Goal: Complete application form: Complete application form

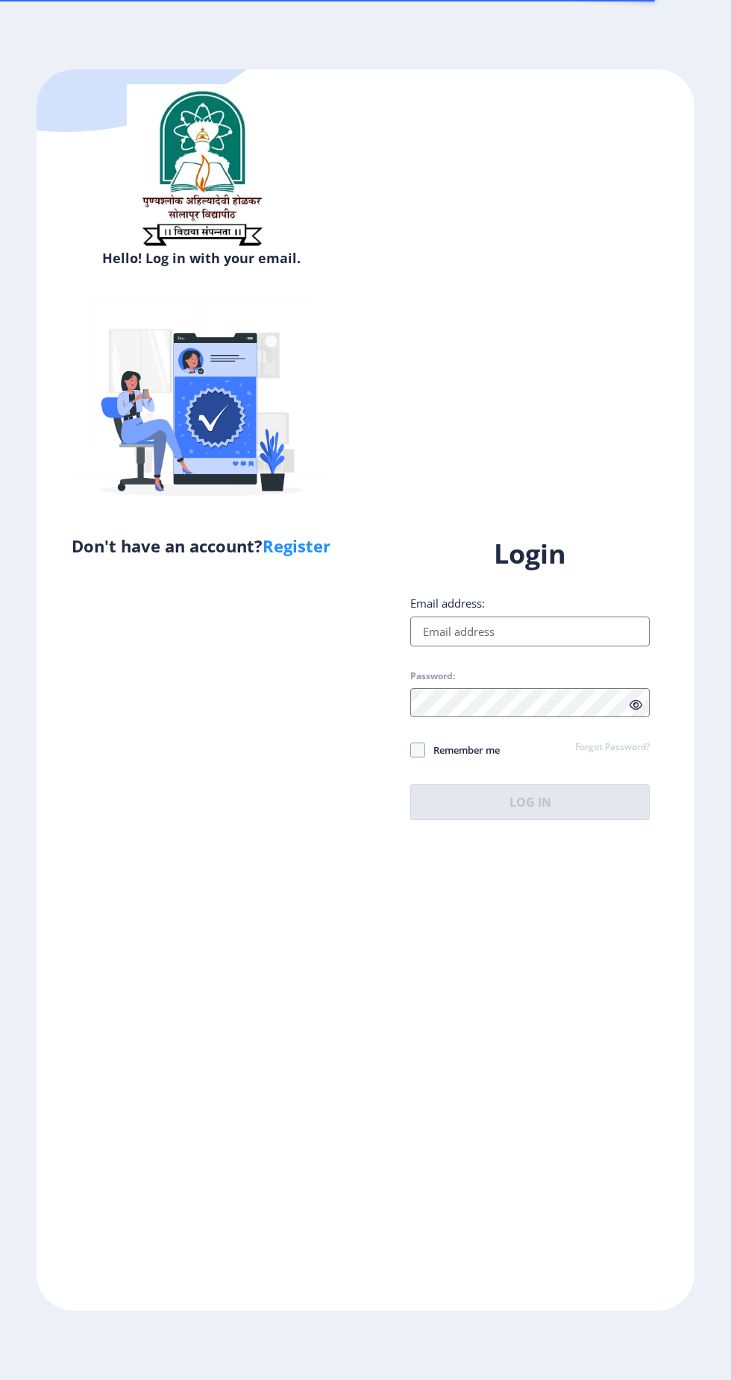
click at [504, 646] on input "Email address:" at bounding box center [529, 631] width 239 height 30
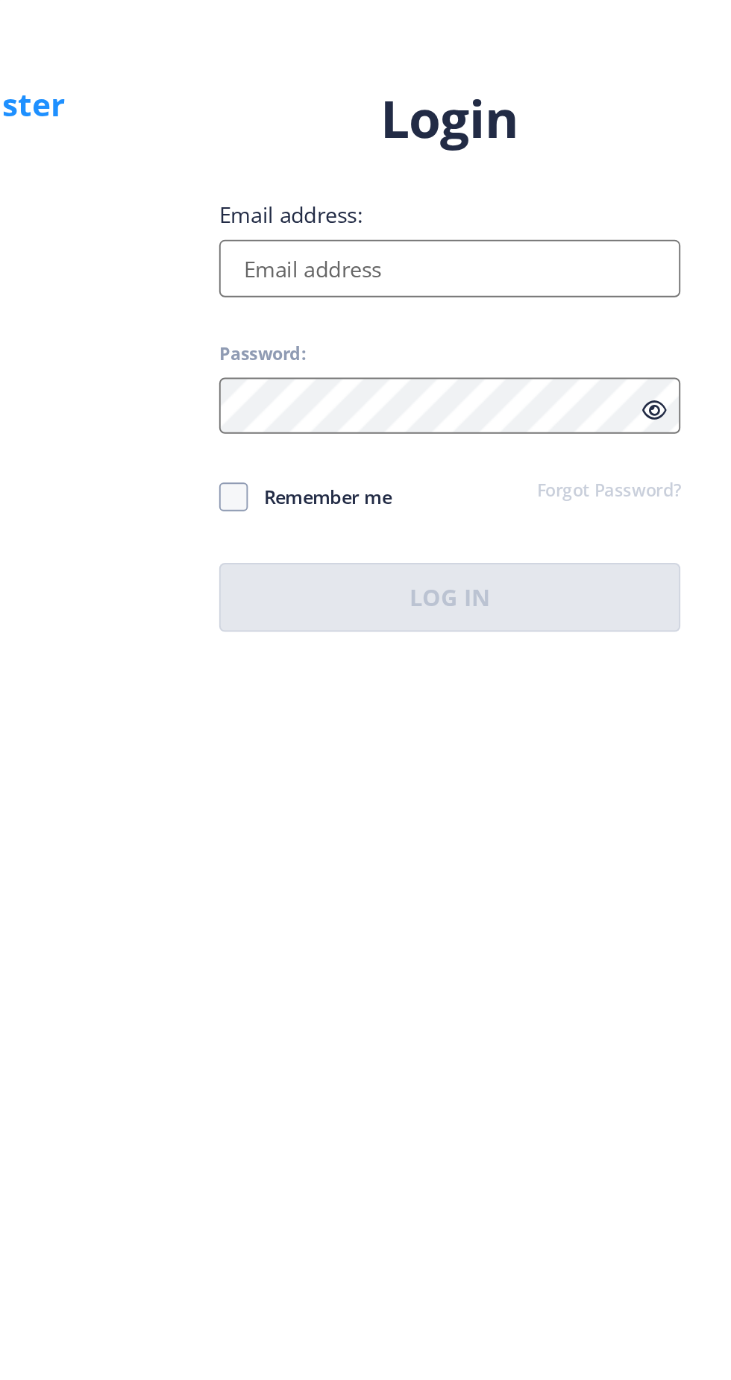
type input "[EMAIL_ADDRESS][DOMAIN_NAME]"
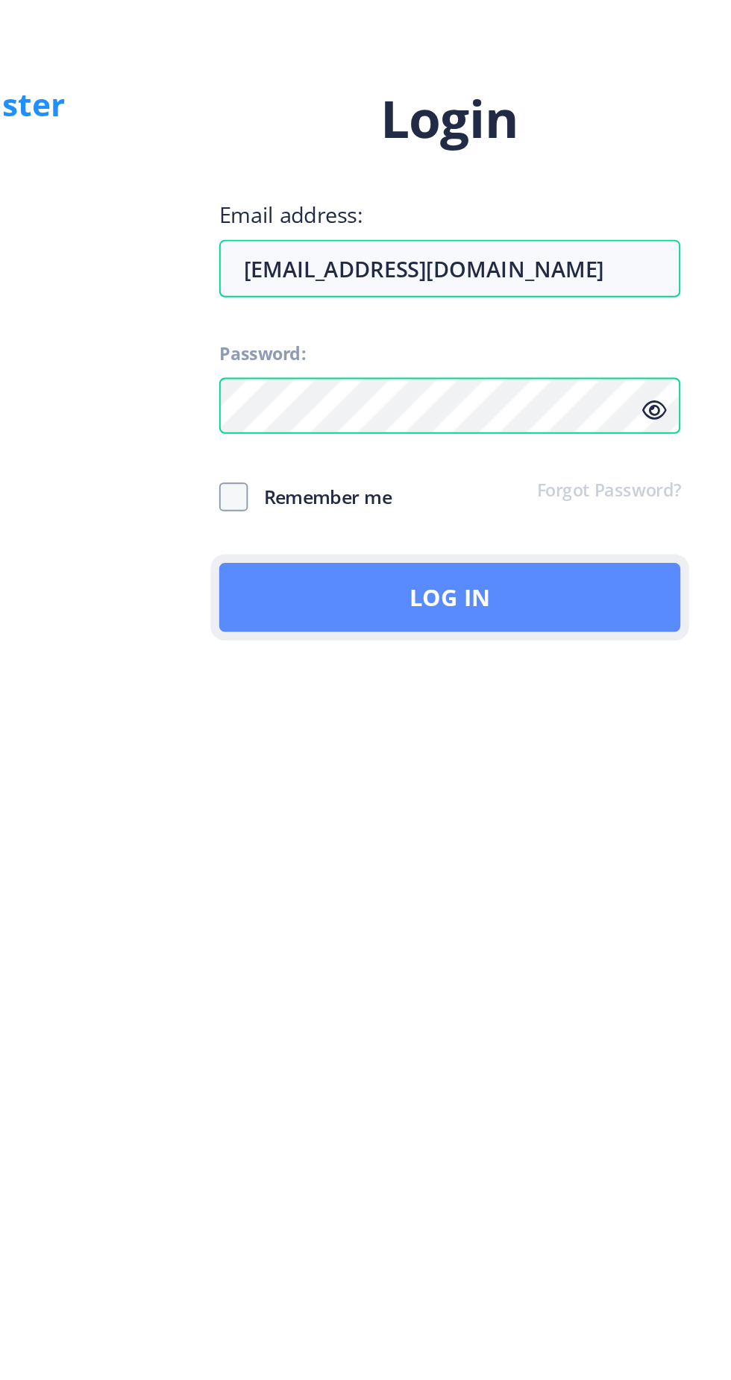
click at [543, 820] on button "Log In" at bounding box center [529, 802] width 239 height 36
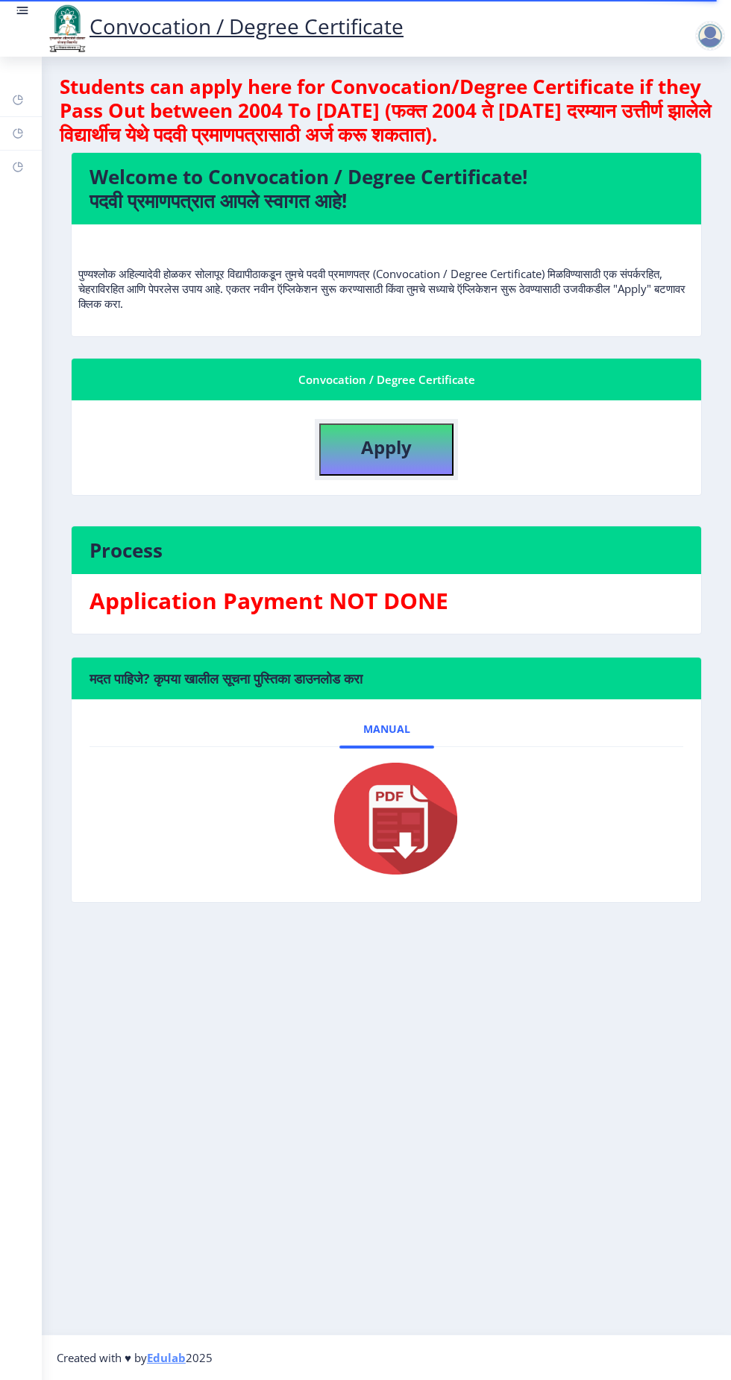
click at [406, 464] on button "Apply" at bounding box center [386, 449] width 134 height 52
select select
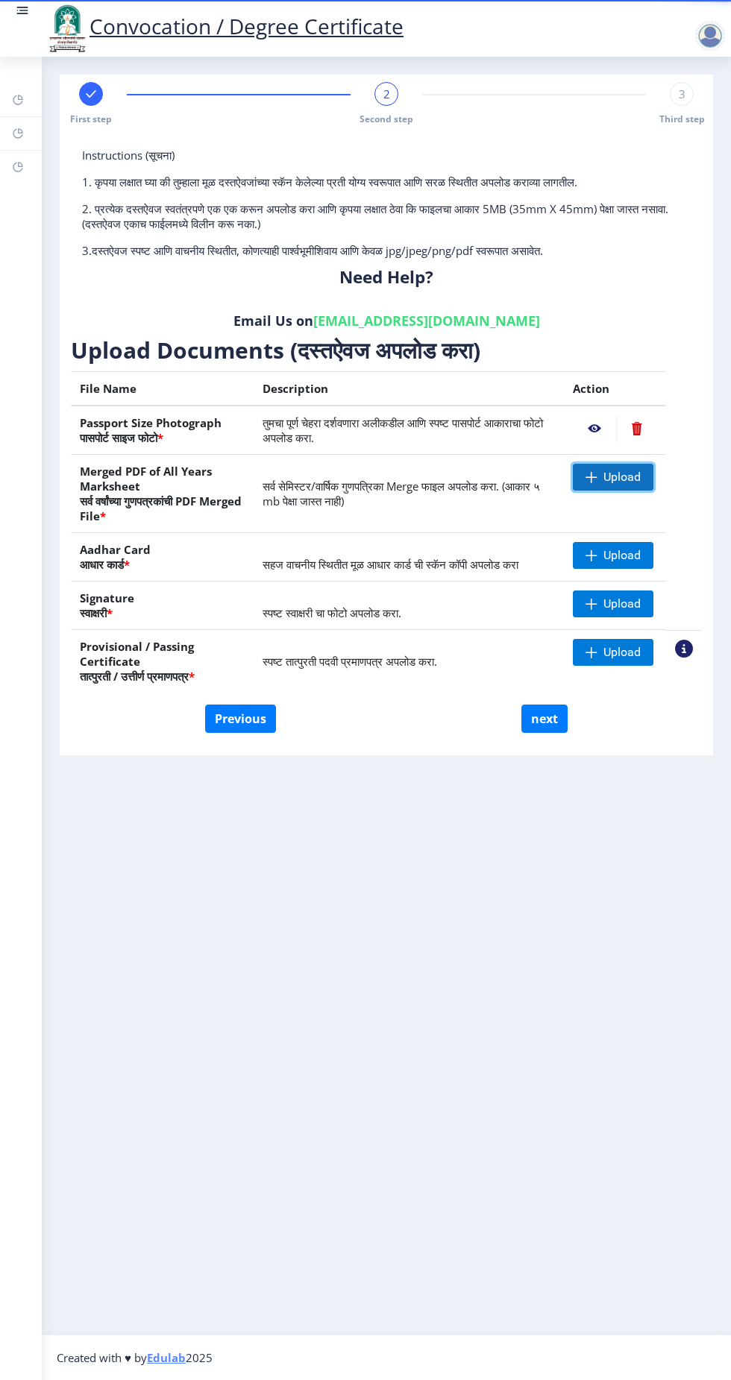
click at [633, 481] on span "Upload" at bounding box center [621, 477] width 37 height 15
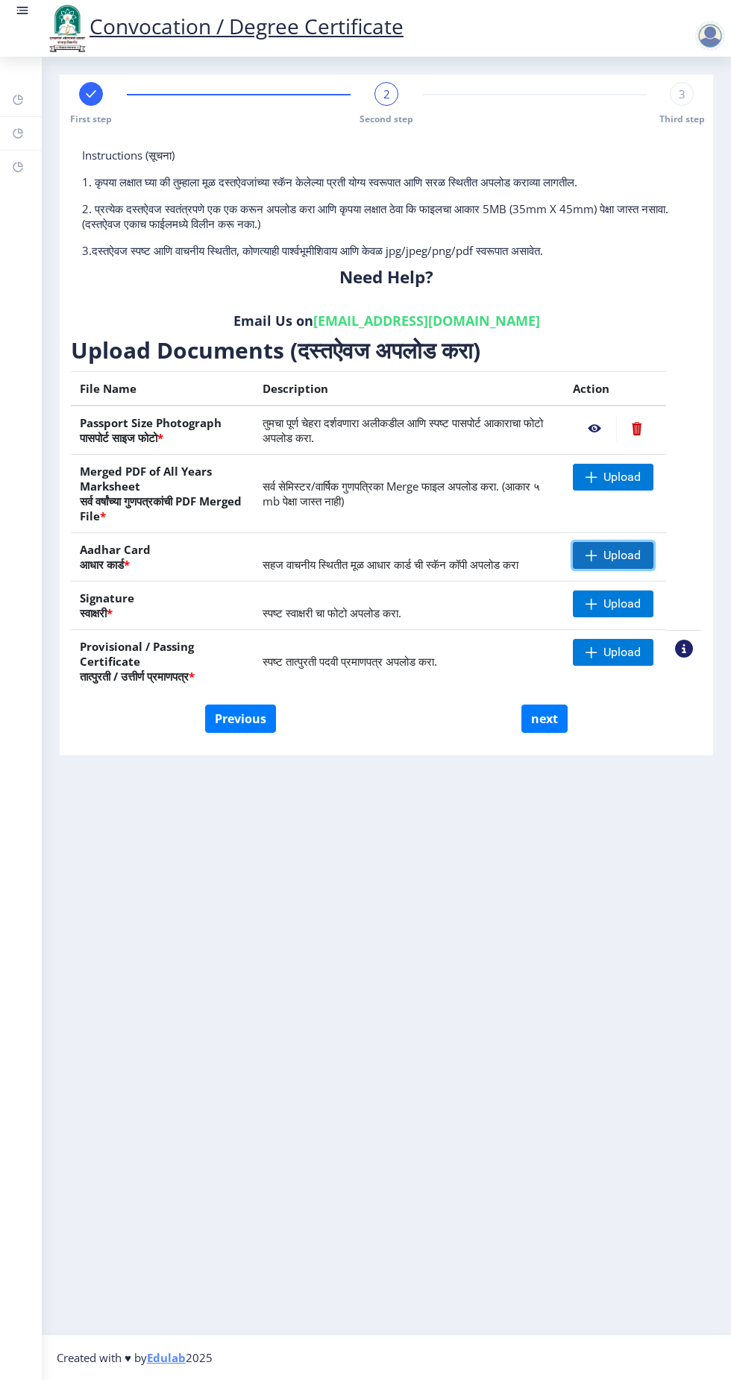
click at [613, 562] on span "Upload" at bounding box center [612, 555] width 81 height 27
click at [629, 564] on span "Upload" at bounding box center [612, 555] width 81 height 27
click at [622, 552] on span "Upload" at bounding box center [621, 555] width 37 height 15
click at [614, 597] on span "Upload" at bounding box center [621, 603] width 37 height 15
click at [637, 555] on nb-action at bounding box center [636, 555] width 41 height 27
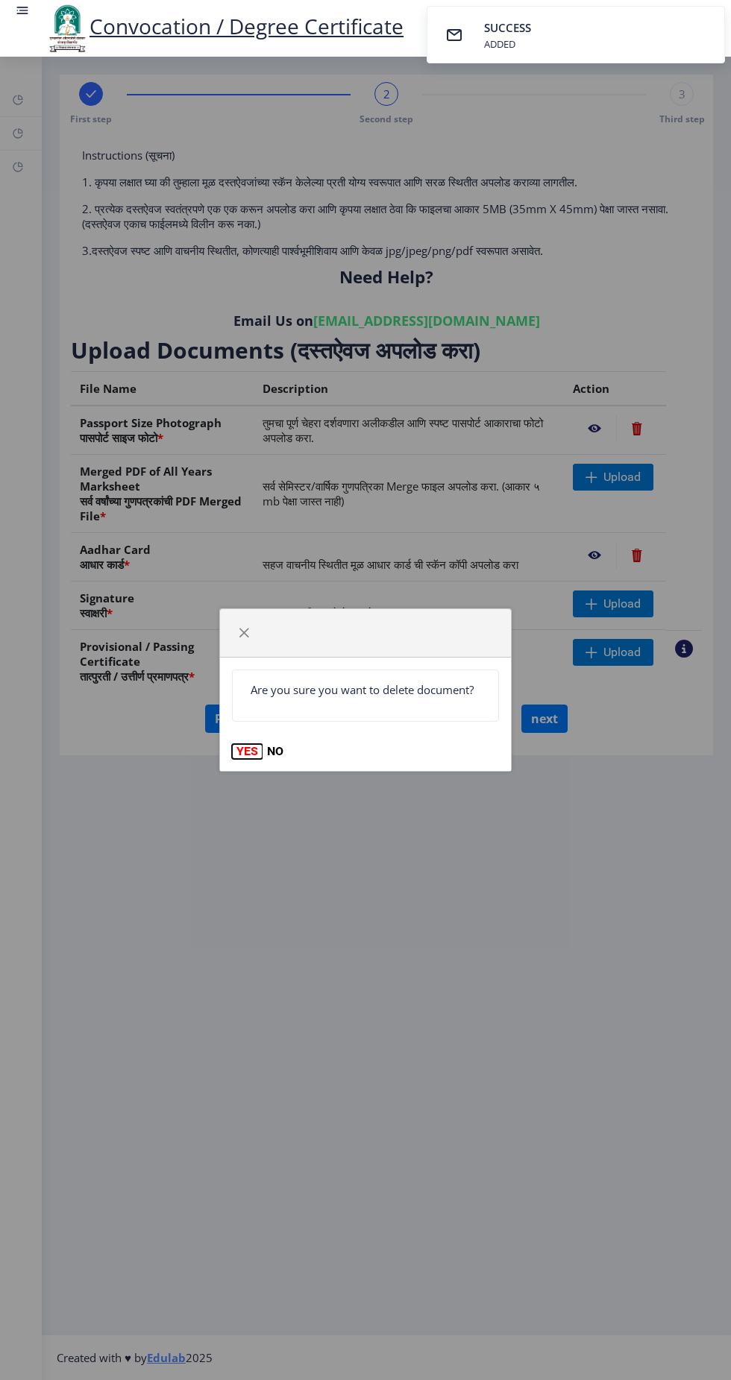
click at [247, 754] on button "YES" at bounding box center [247, 751] width 31 height 15
click at [244, 633] on span "button" at bounding box center [244, 633] width 12 height 12
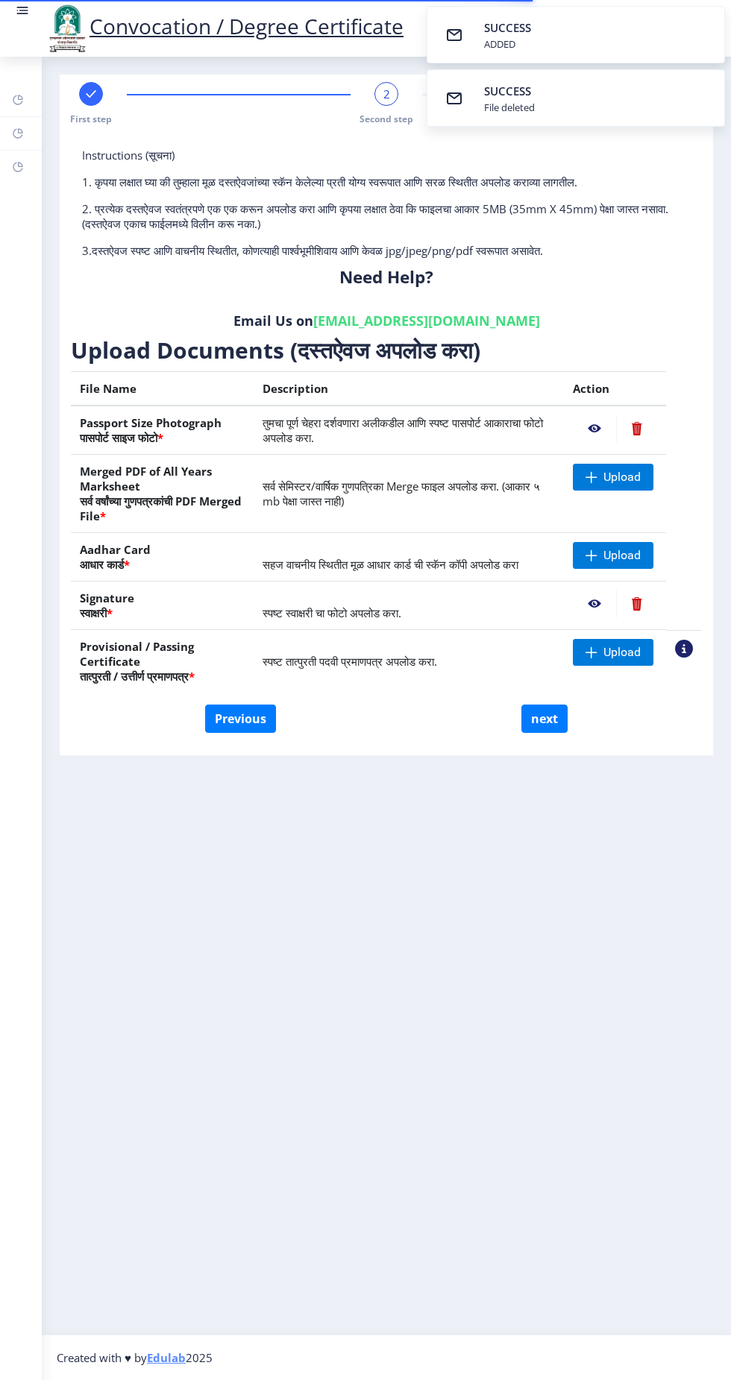
click at [637, 602] on nb-action at bounding box center [636, 603] width 41 height 27
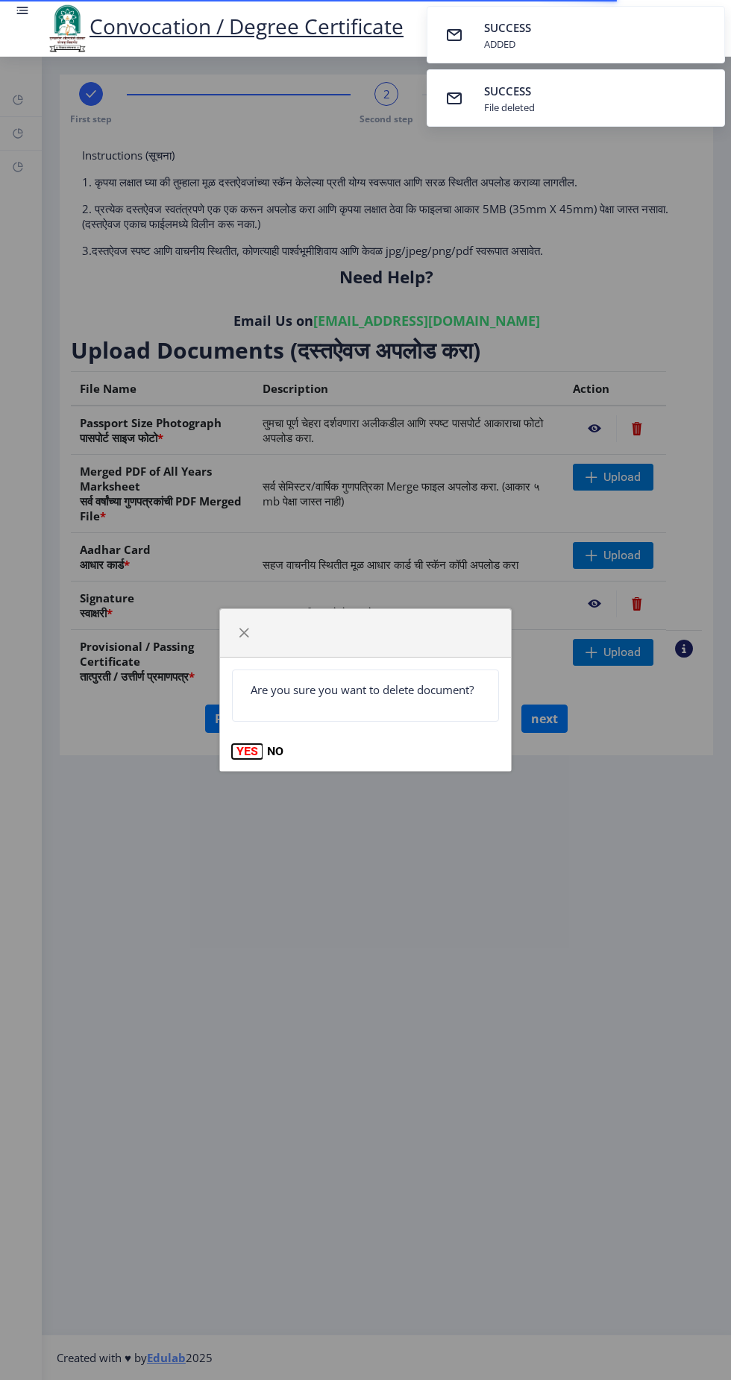
click at [246, 753] on button "YES" at bounding box center [247, 751] width 31 height 15
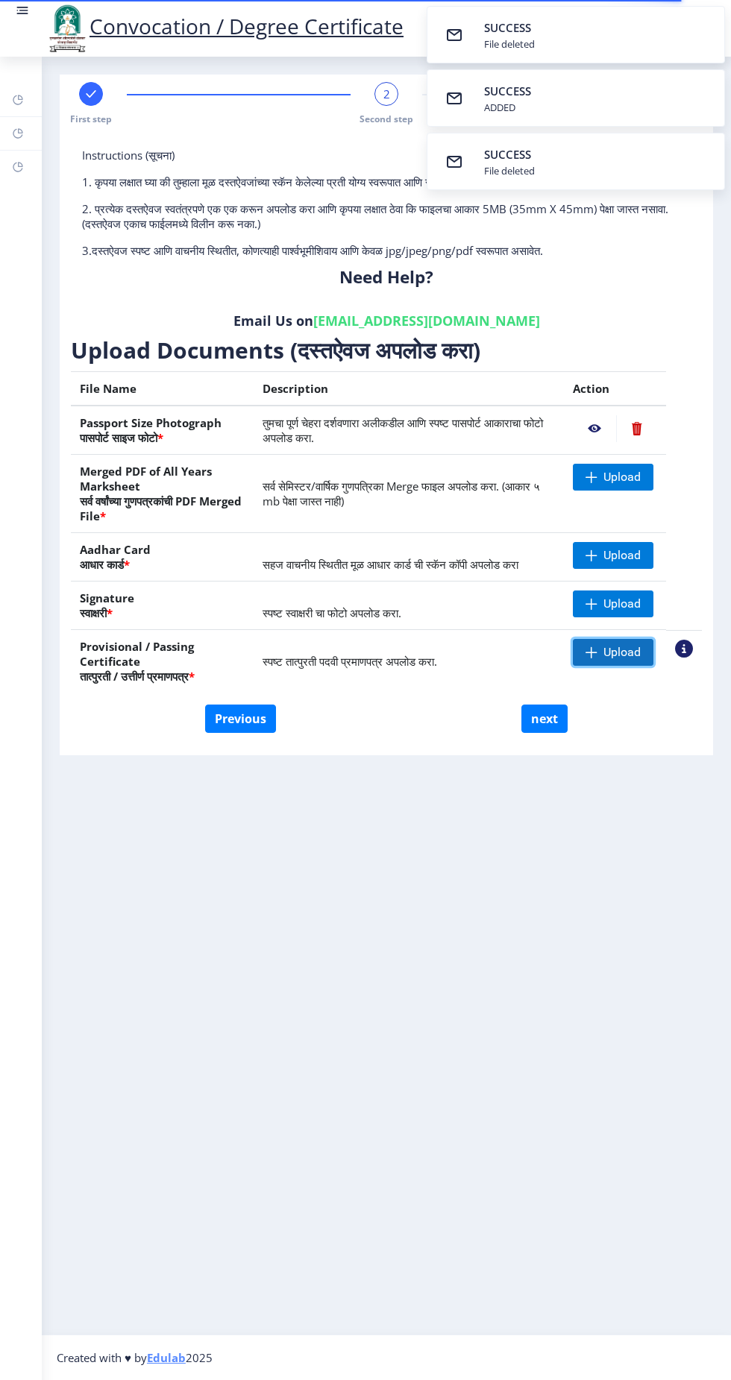
click at [606, 650] on span "Upload" at bounding box center [621, 652] width 37 height 15
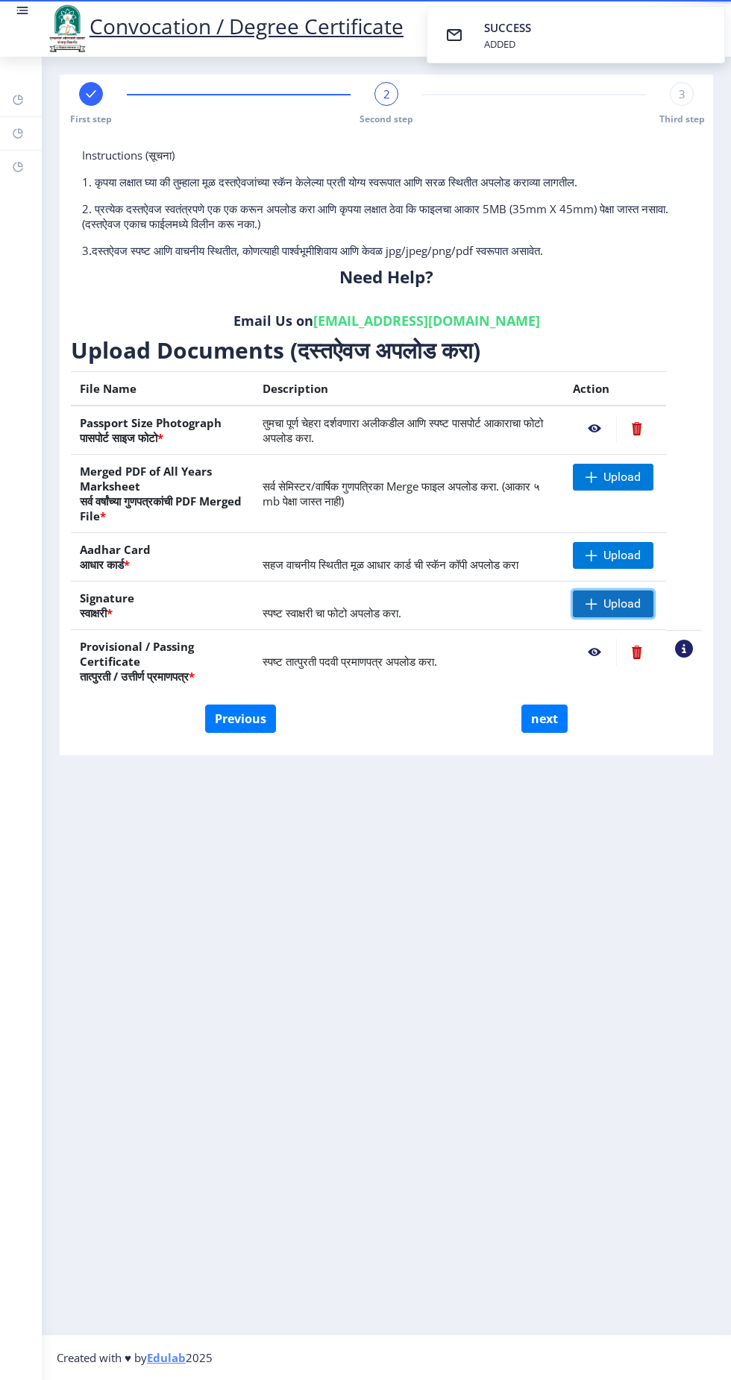
click at [608, 603] on span "Upload" at bounding box center [621, 603] width 37 height 15
click at [607, 552] on span "Upload" at bounding box center [621, 555] width 37 height 15
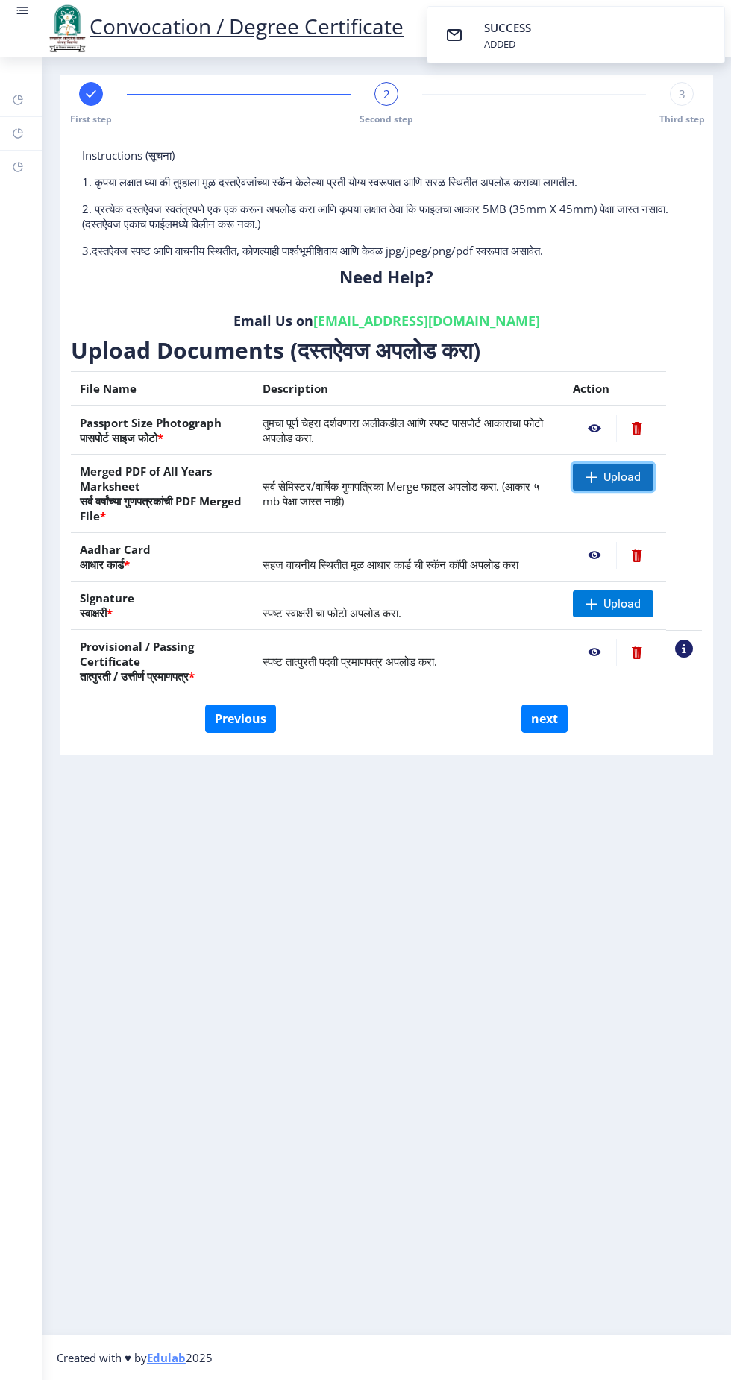
click at [609, 483] on span "Upload" at bounding box center [621, 477] width 37 height 15
click at [616, 481] on span "Upload" at bounding box center [621, 477] width 37 height 15
click at [613, 475] on span "Upload" at bounding box center [621, 477] width 37 height 15
click at [614, 613] on span "Upload" at bounding box center [612, 603] width 81 height 27
click at [353, 1103] on nb-layout-column "First step 2 Second step 3 Third step Instructions (सूचना) 1. कृपया लक्षात घ्या…" at bounding box center [386, 696] width 689 height 1278
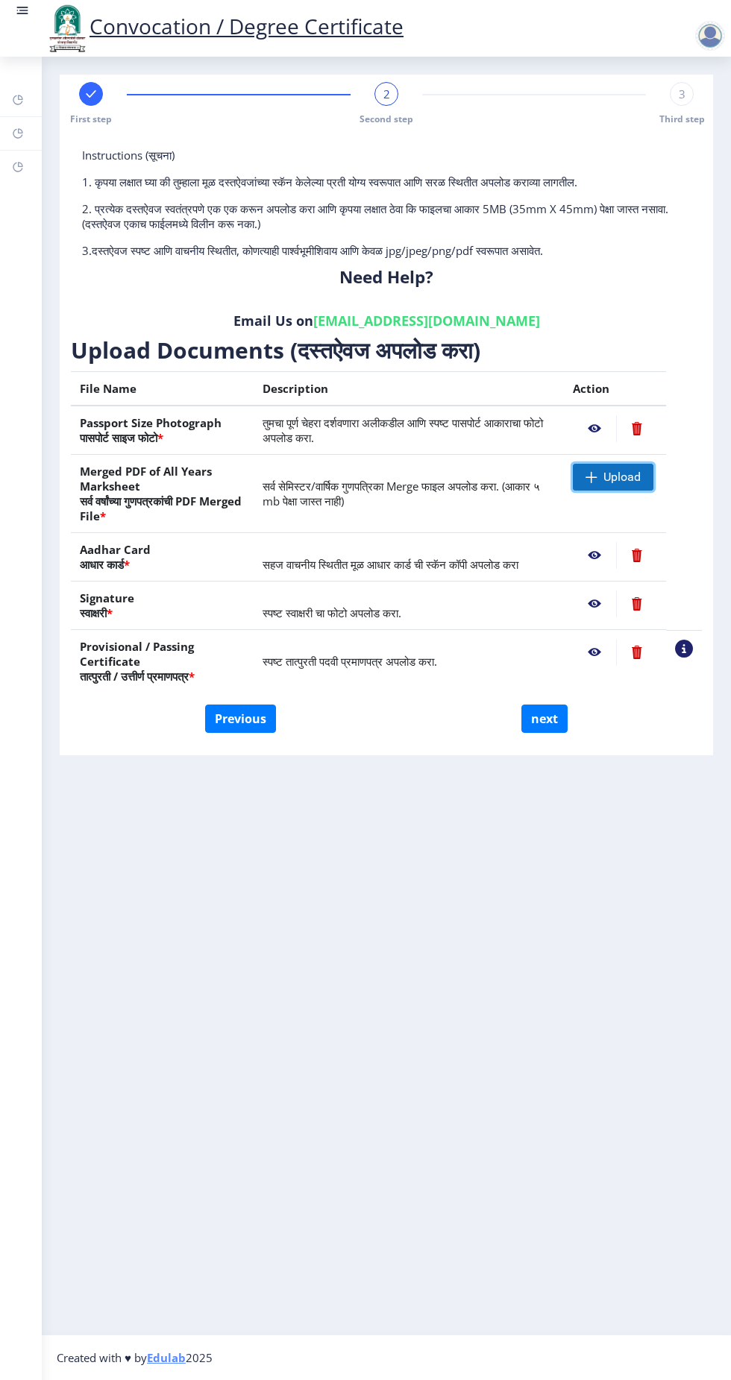
click at [623, 479] on span "Upload" at bounding box center [621, 477] width 37 height 15
click at [622, 473] on span "Upload" at bounding box center [621, 477] width 37 height 15
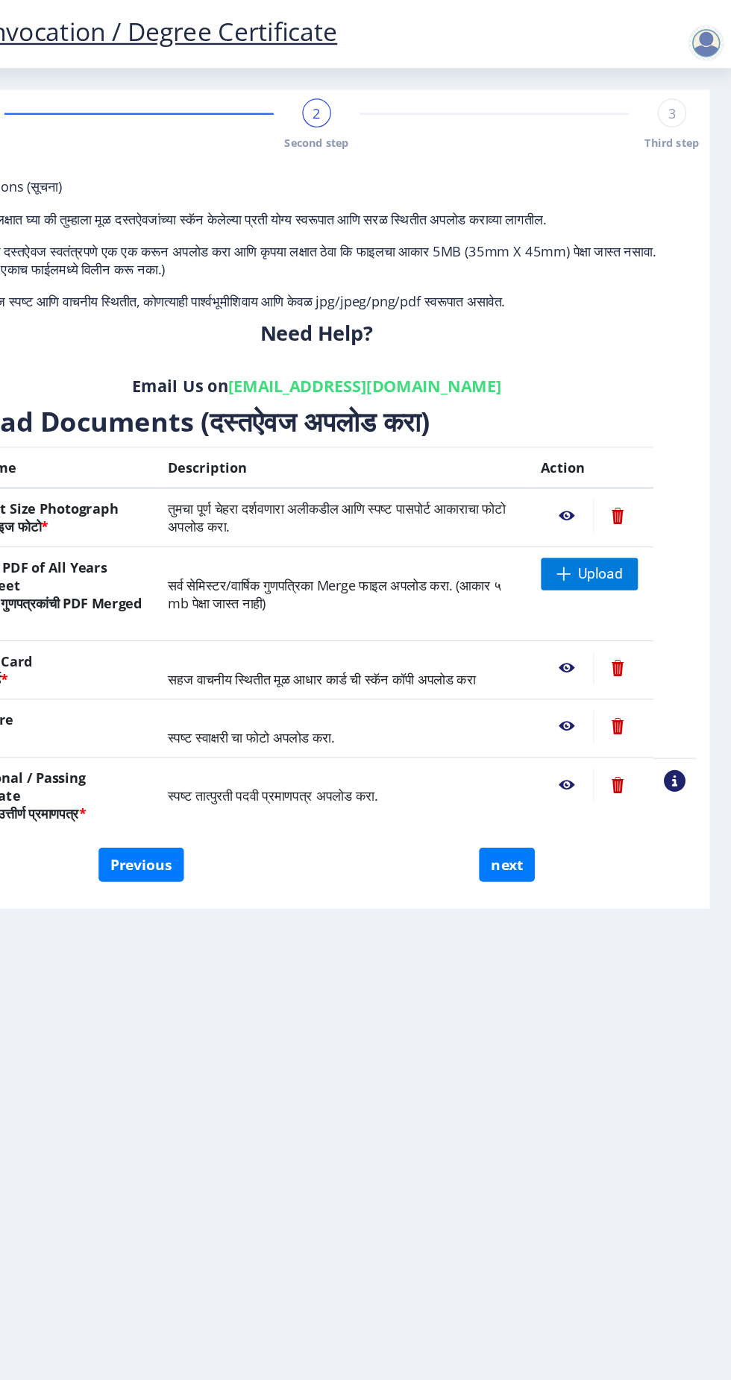
click at [683, 643] on nb-action at bounding box center [684, 649] width 18 height 18
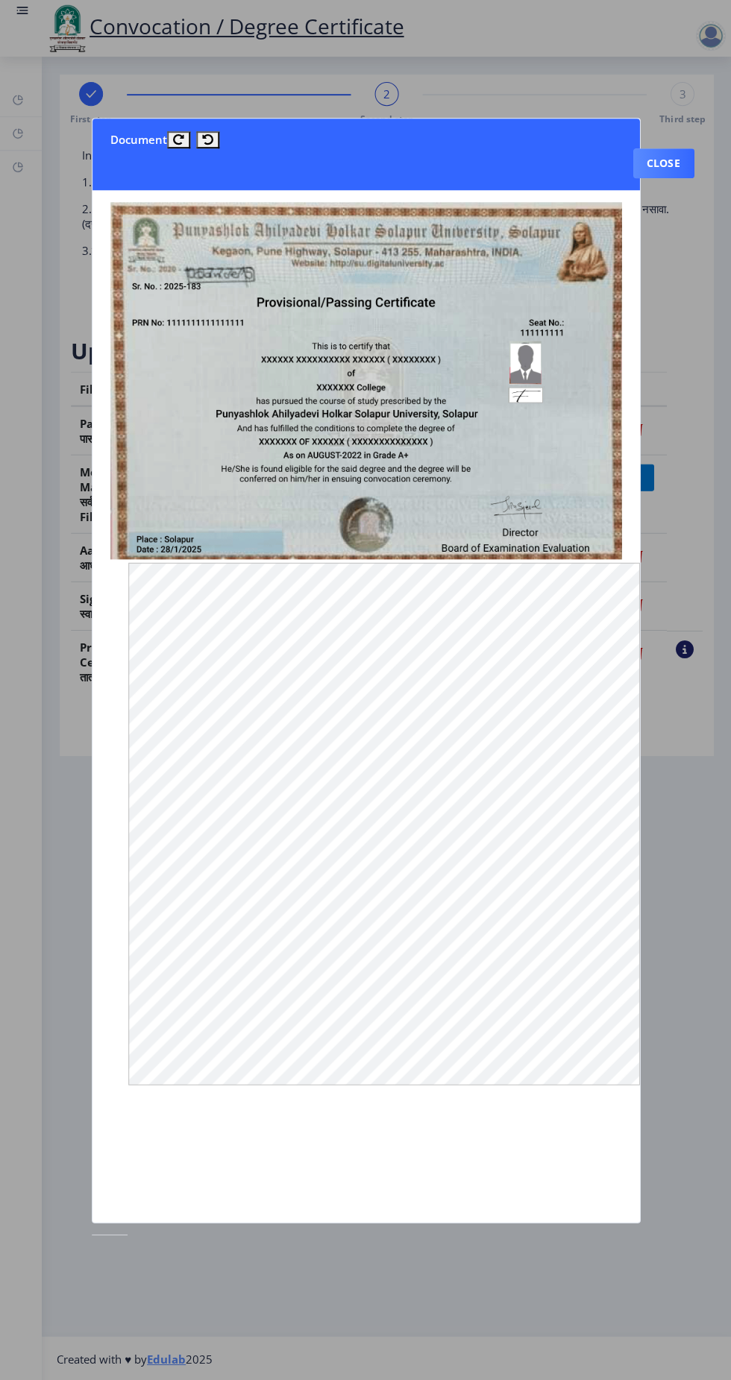
scroll to position [0, 6]
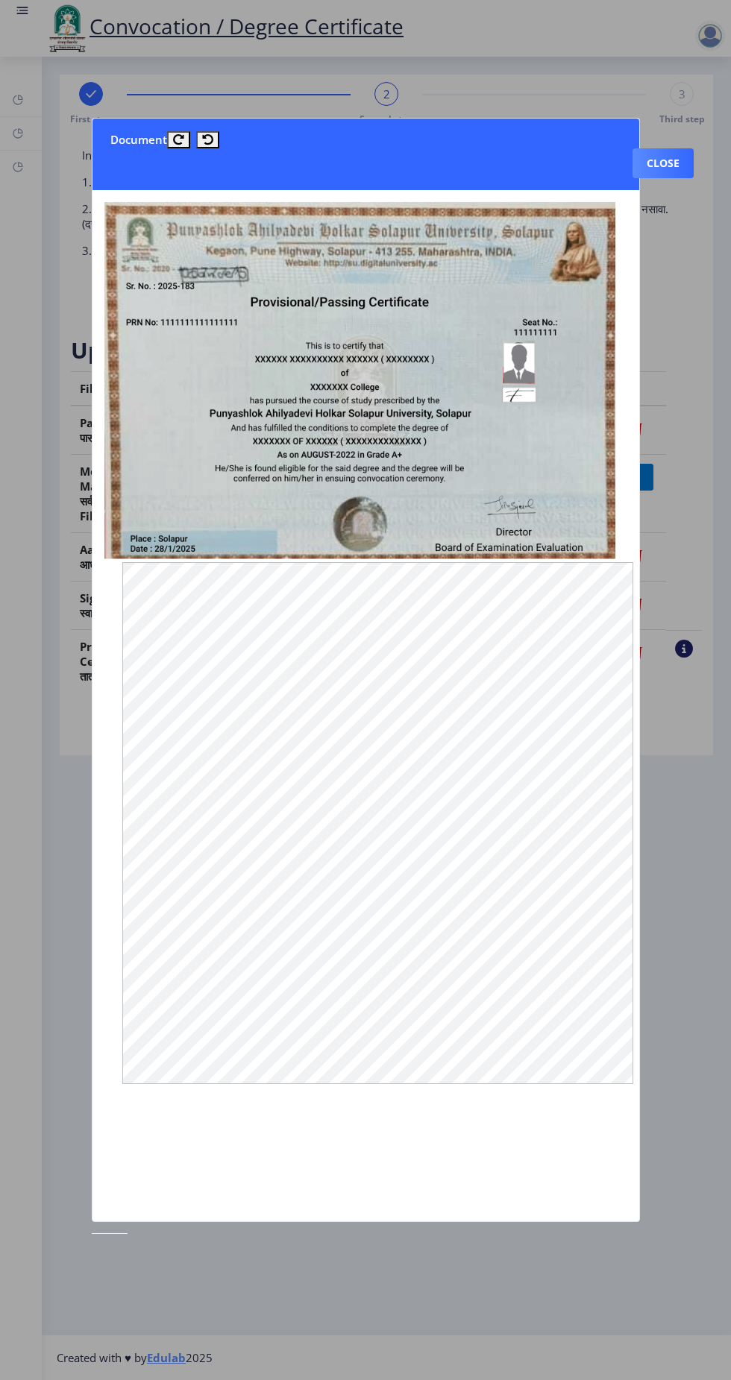
click at [695, 809] on div at bounding box center [365, 690] width 731 height 1380
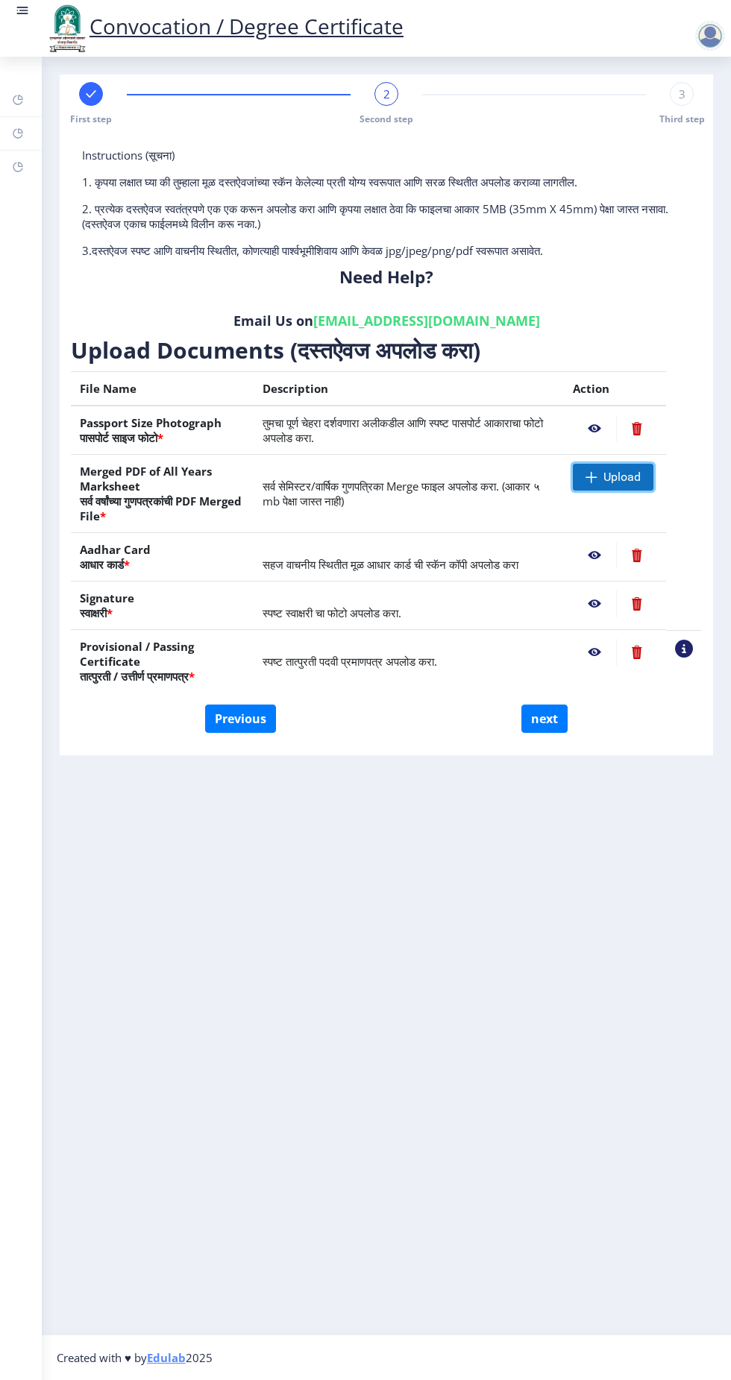
click at [604, 480] on span "Upload" at bounding box center [621, 477] width 37 height 15
click at [547, 722] on button "next" at bounding box center [544, 718] width 46 height 28
select select
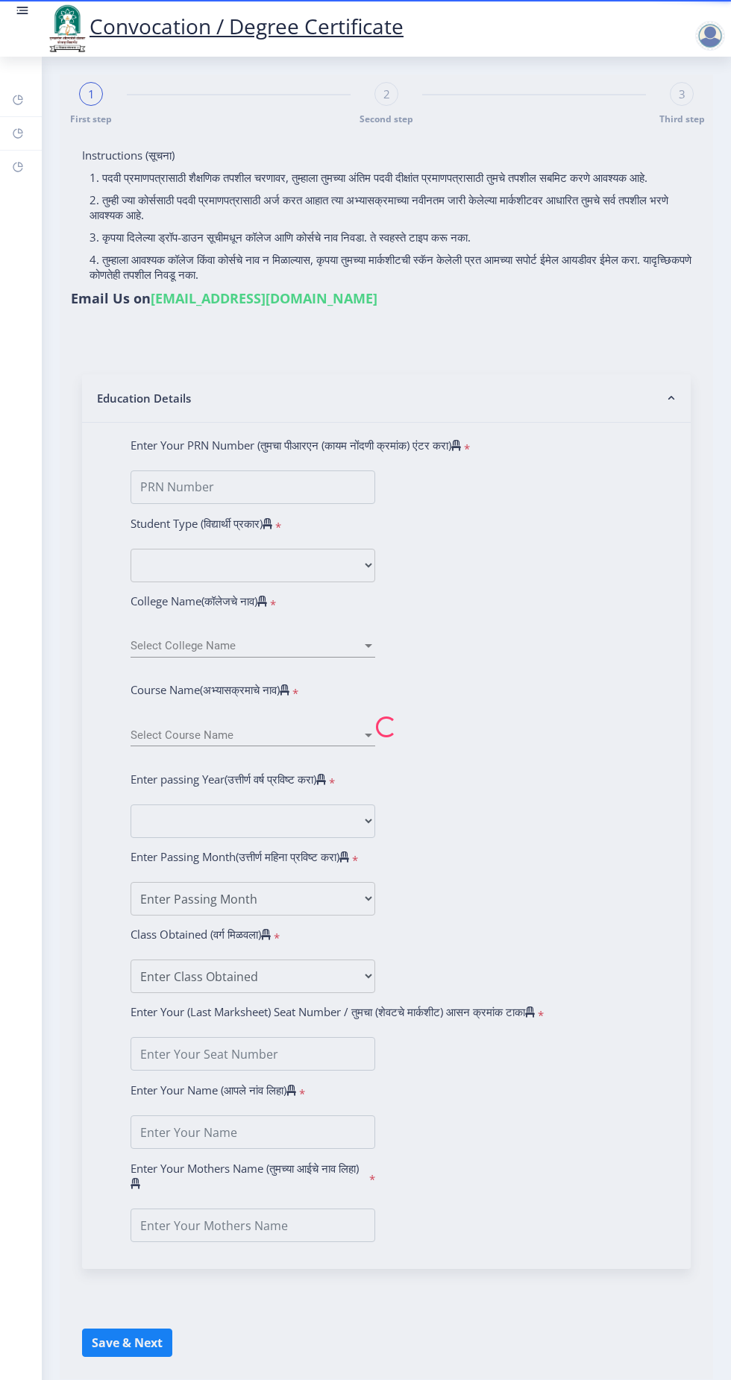
type input "LAHU [PERSON_NAME]"
type input "2008032500125653"
select select "Regular"
select select "2012"
select select "March"
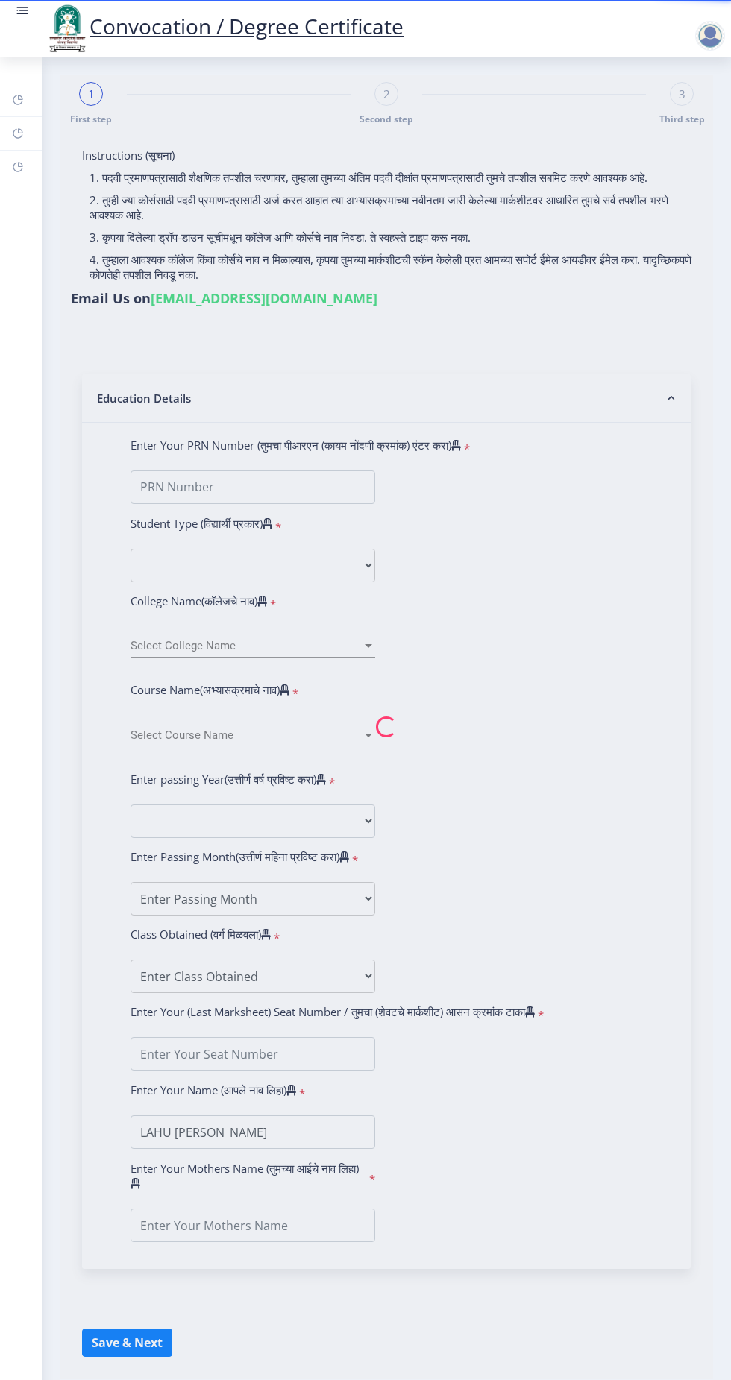
select select "FIRST CLASS"
type input "54200"
type input "HIRABAI"
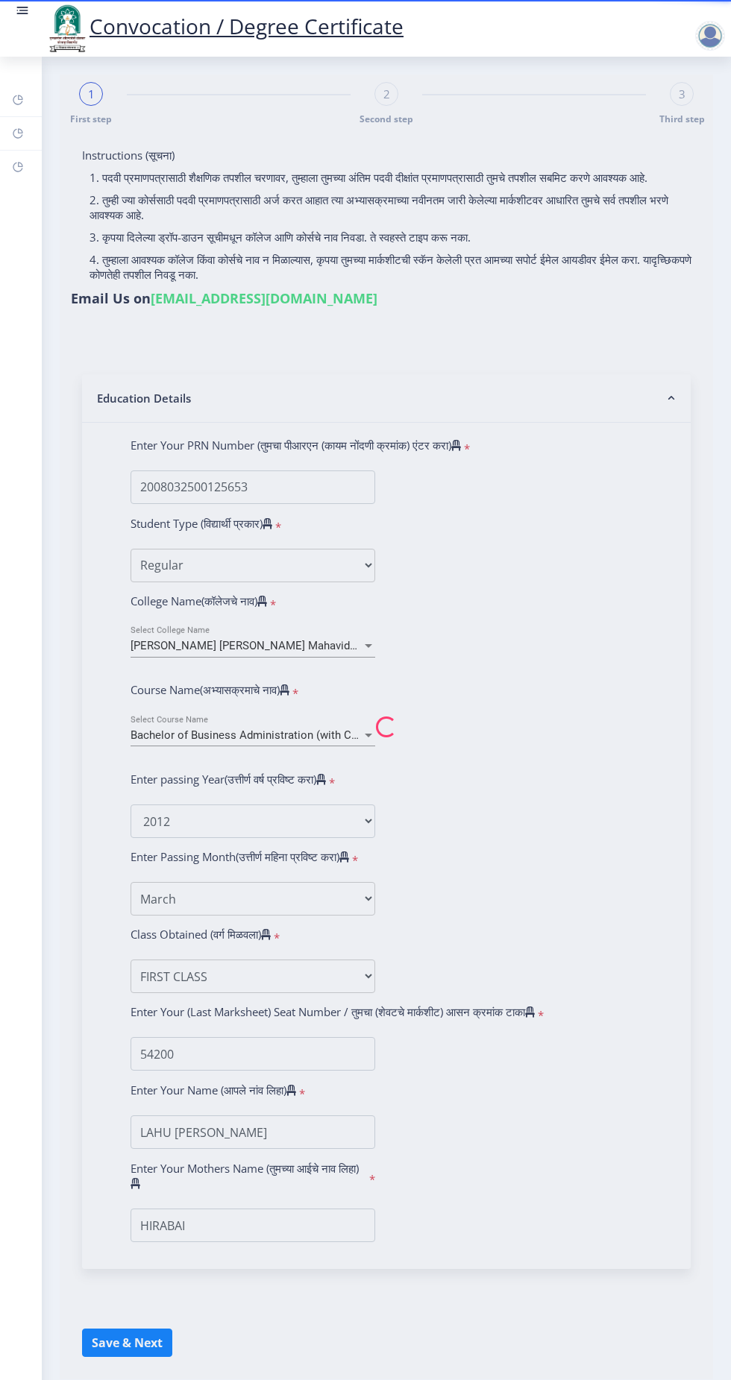
click at [145, 1339] on nb-spinner at bounding box center [386, 727] width 653 height 1304
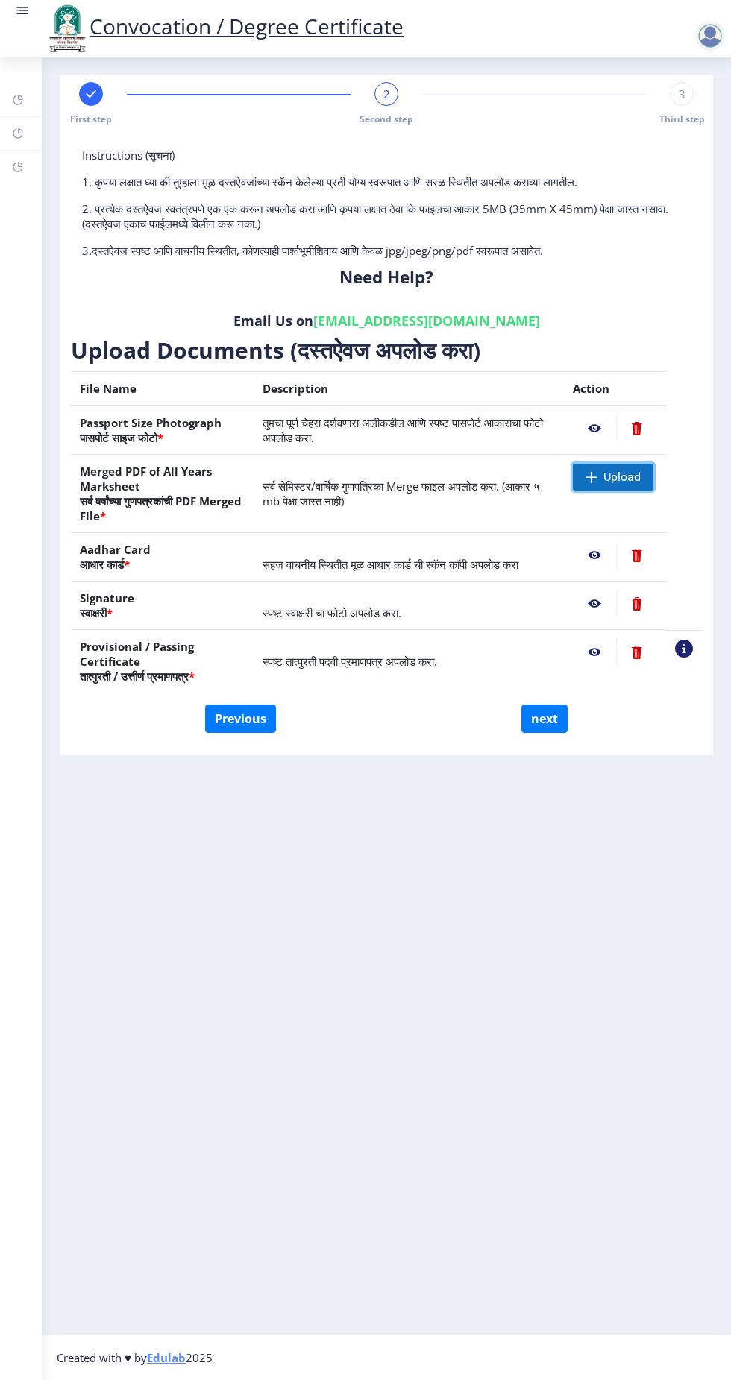
click at [613, 477] on span "Upload" at bounding box center [621, 477] width 37 height 15
click at [637, 555] on nb-action at bounding box center [636, 555] width 41 height 27
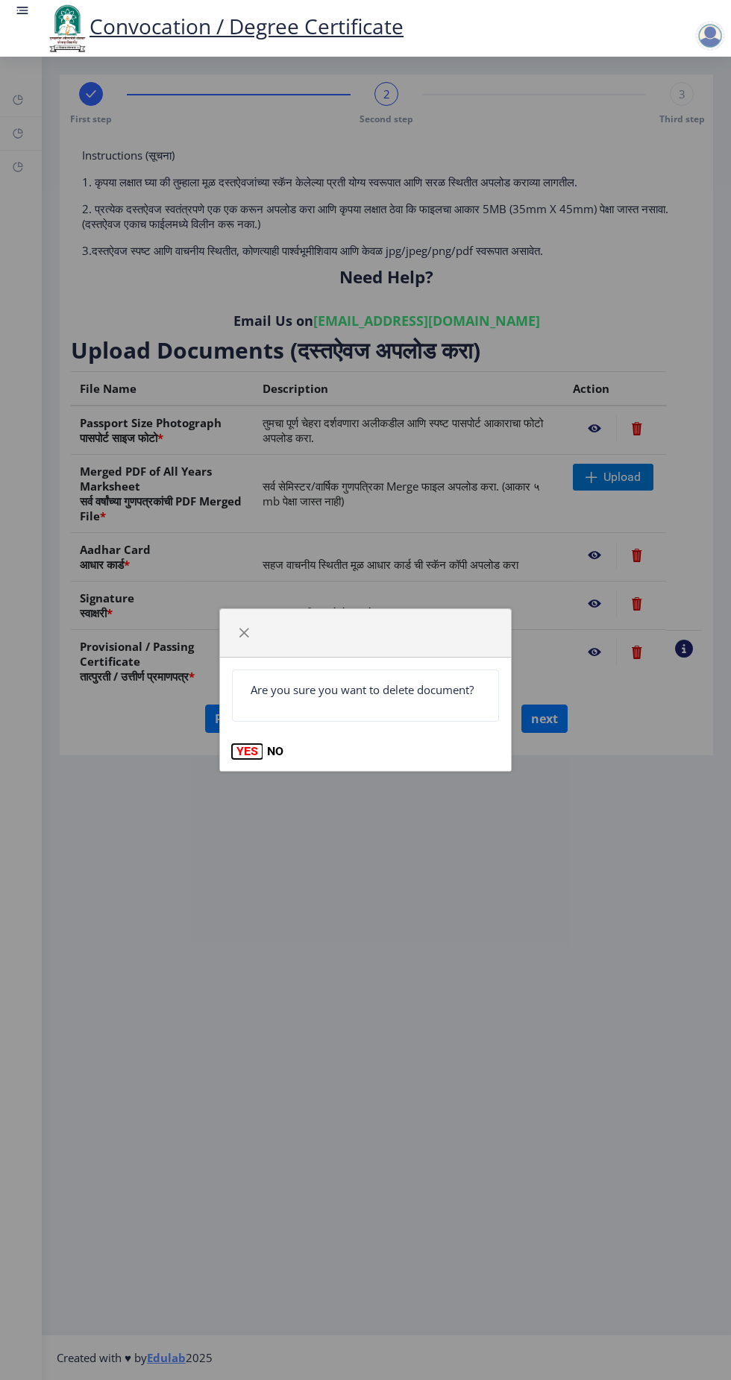
click at [243, 752] on button "YES" at bounding box center [247, 751] width 31 height 15
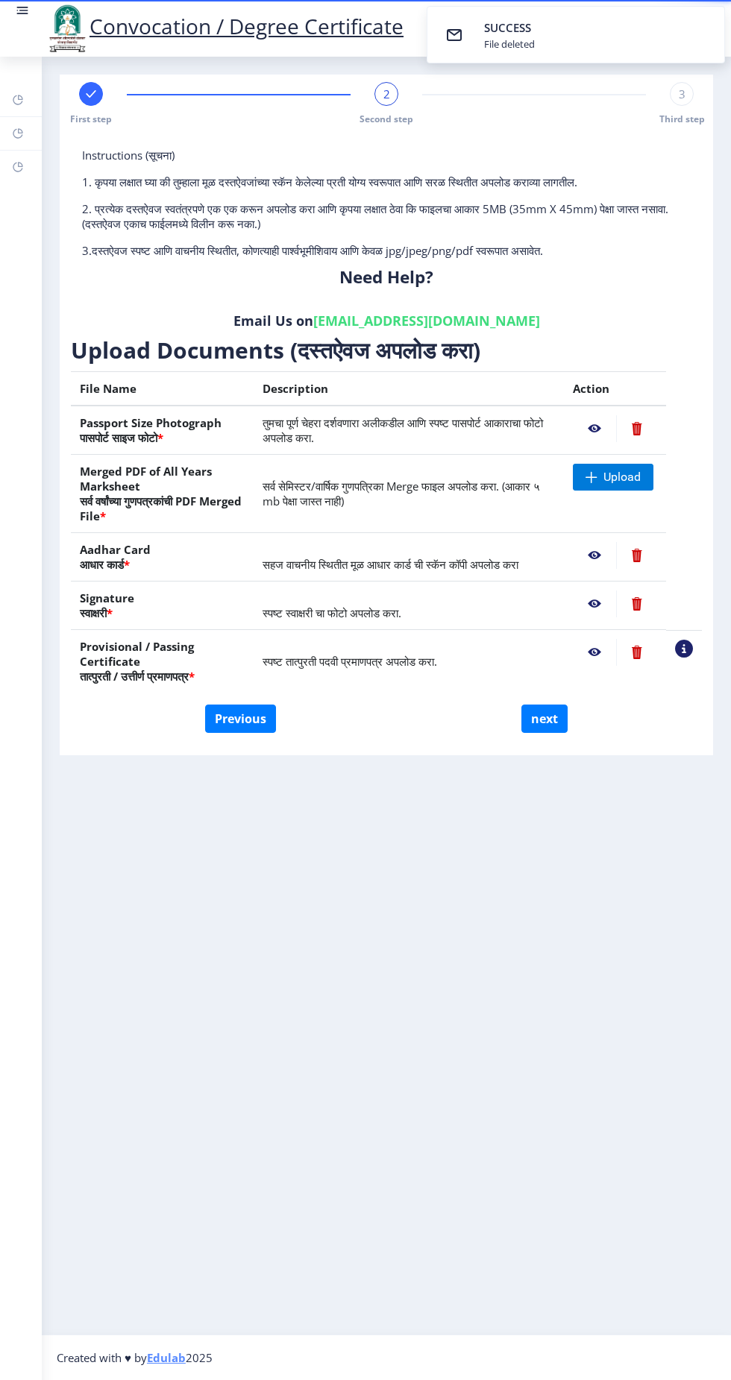
click at [637, 555] on nb-action at bounding box center [636, 555] width 41 height 27
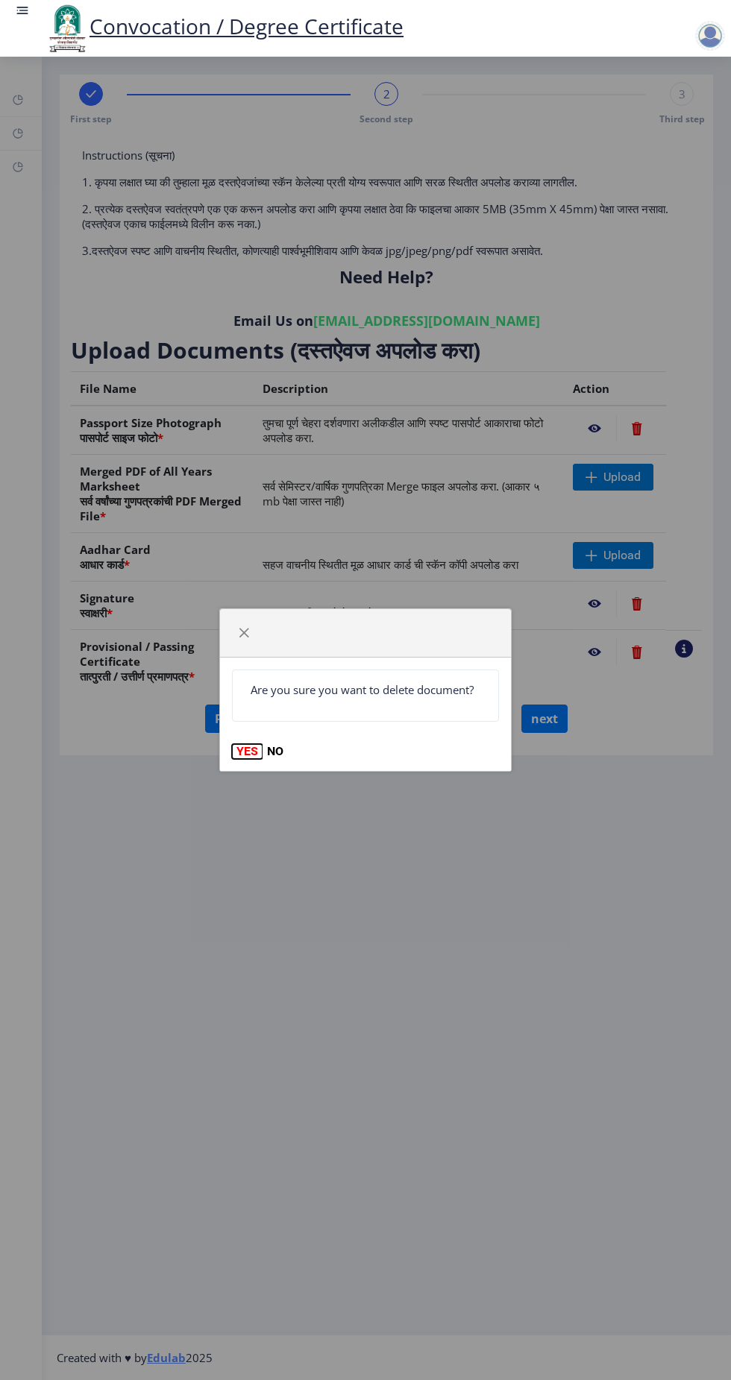
click at [240, 744] on button "YES" at bounding box center [247, 751] width 31 height 15
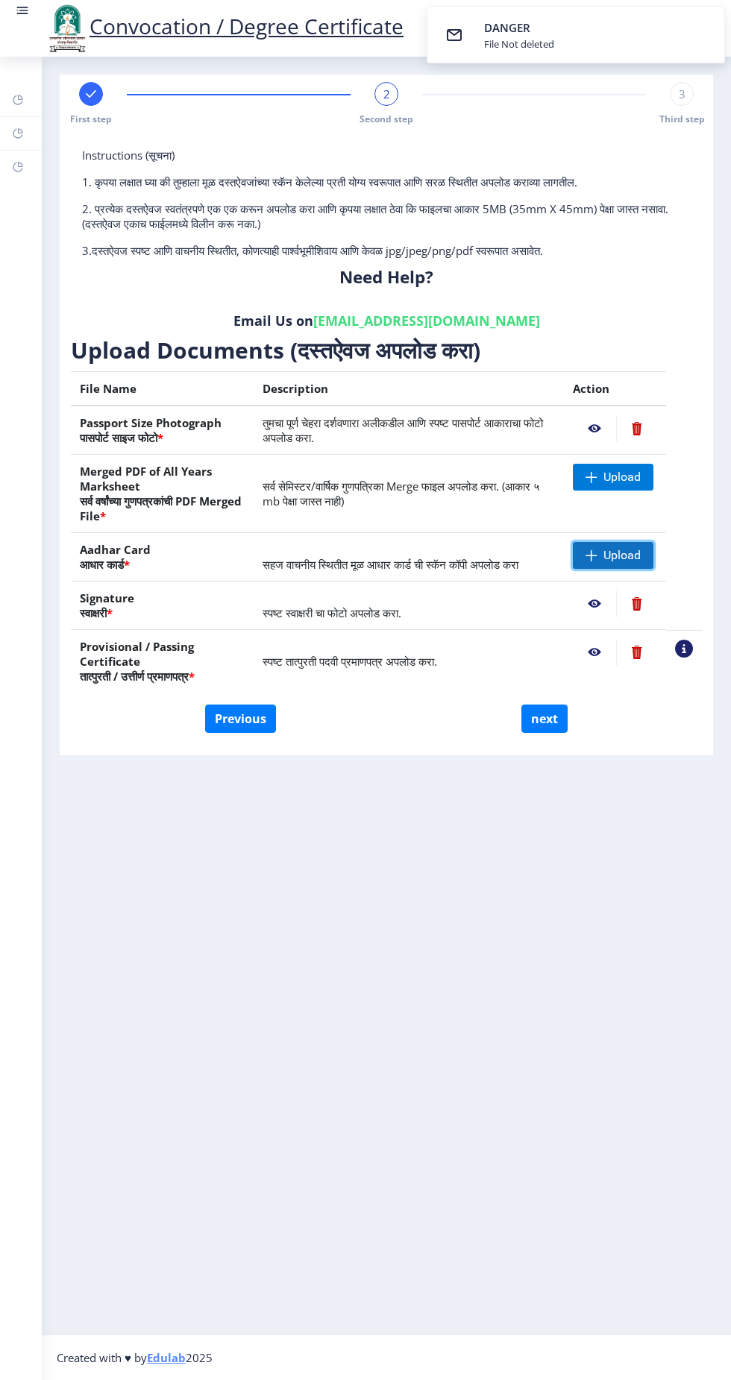
click at [624, 558] on span "Upload" at bounding box center [621, 555] width 37 height 15
click at [624, 476] on span "Upload" at bounding box center [621, 477] width 37 height 15
click at [630, 475] on span "Upload" at bounding box center [621, 477] width 37 height 15
click at [613, 478] on span "Upload" at bounding box center [621, 477] width 37 height 15
click at [625, 480] on span "Upload" at bounding box center [621, 477] width 37 height 15
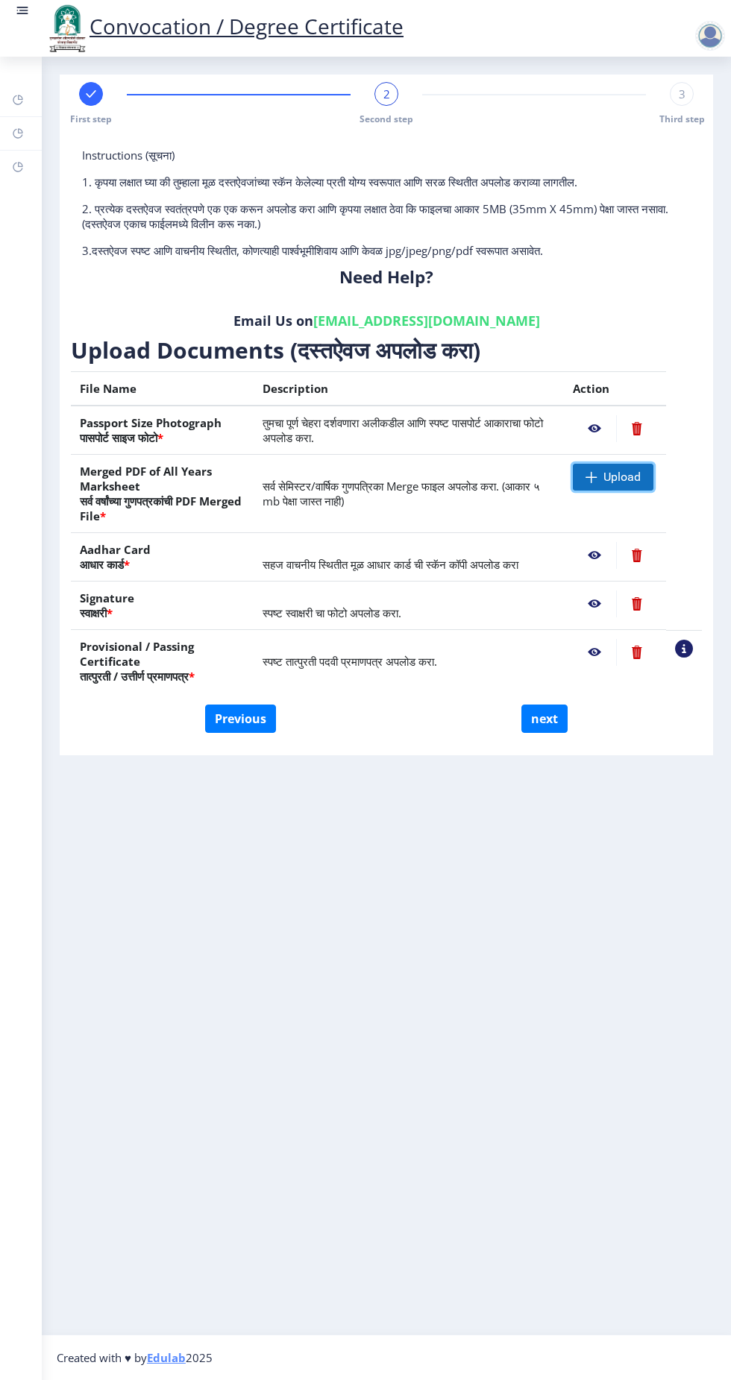
click at [616, 485] on span "Upload" at bounding box center [612, 477] width 81 height 27
click at [614, 480] on span "Upload" at bounding box center [621, 477] width 37 height 15
click at [604, 475] on span "Upload" at bounding box center [621, 477] width 37 height 15
click at [614, 487] on span "Upload" at bounding box center [612, 477] width 81 height 27
click at [452, 485] on span "सर्व सेमिस्टर/वार्षिक गुणपत्रिका Merge फाइल अपलोड करा. (आकार ५ mb पेक्षा जास्त …" at bounding box center [400, 494] width 277 height 30
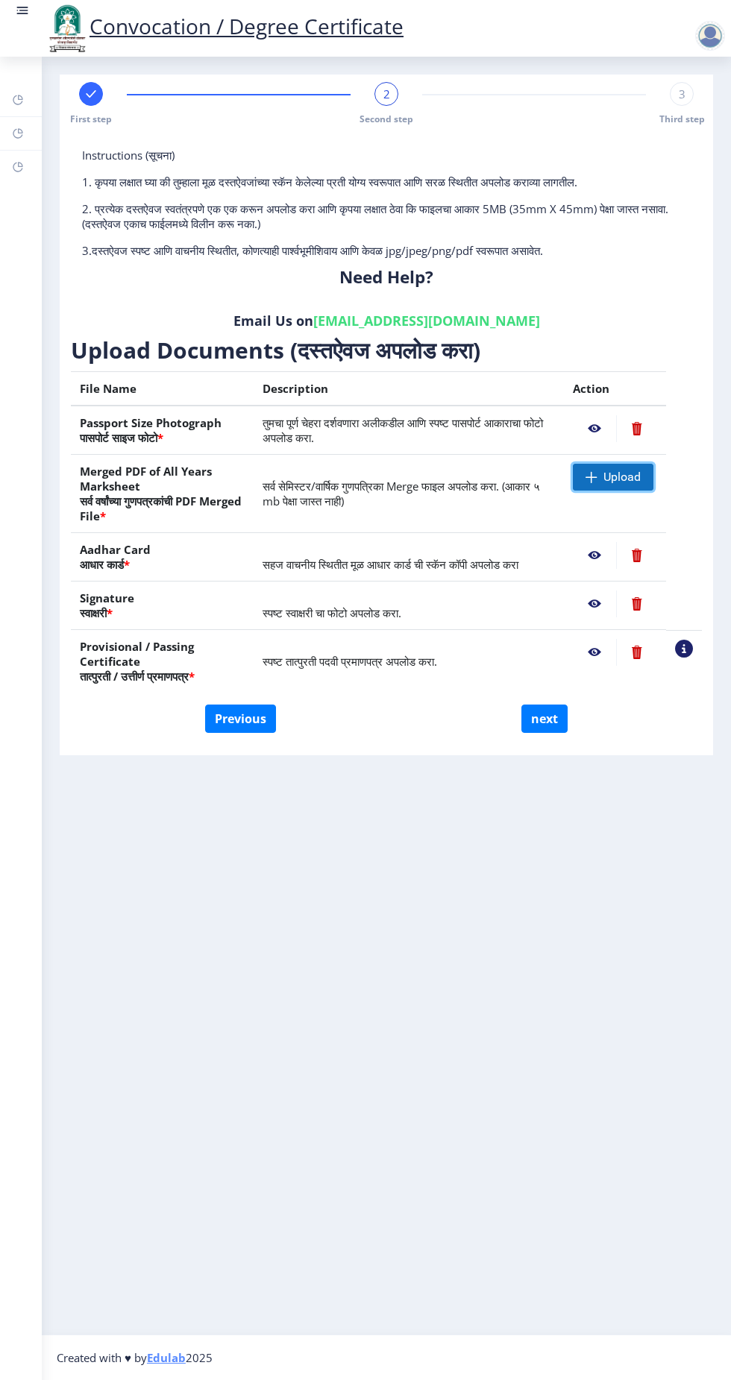
click at [629, 473] on span "Upload" at bounding box center [621, 477] width 37 height 15
click at [597, 473] on span at bounding box center [591, 477] width 12 height 12
click at [613, 482] on span "Upload" at bounding box center [621, 477] width 37 height 15
click at [601, 482] on span "Upload" at bounding box center [612, 477] width 81 height 27
click at [624, 470] on span "Upload" at bounding box center [621, 477] width 37 height 15
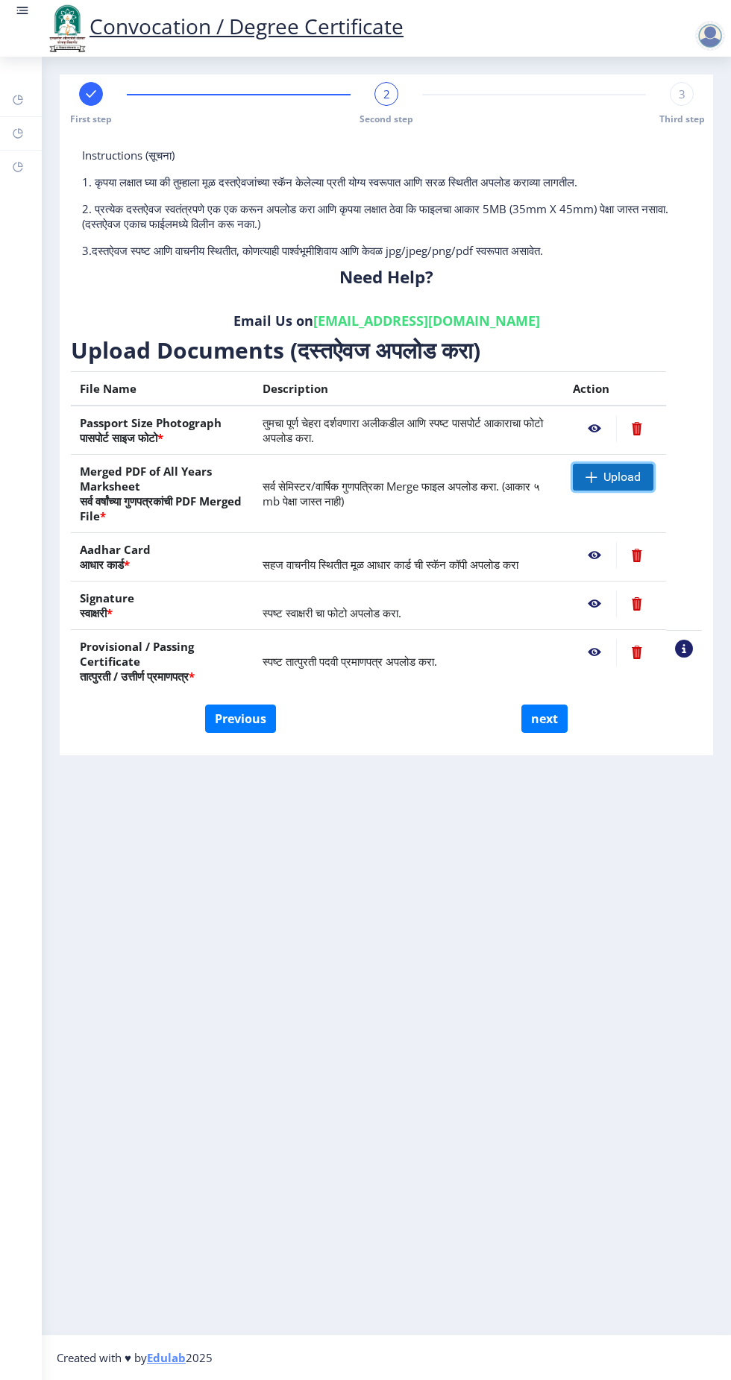
click at [618, 478] on span "Upload" at bounding box center [621, 477] width 37 height 15
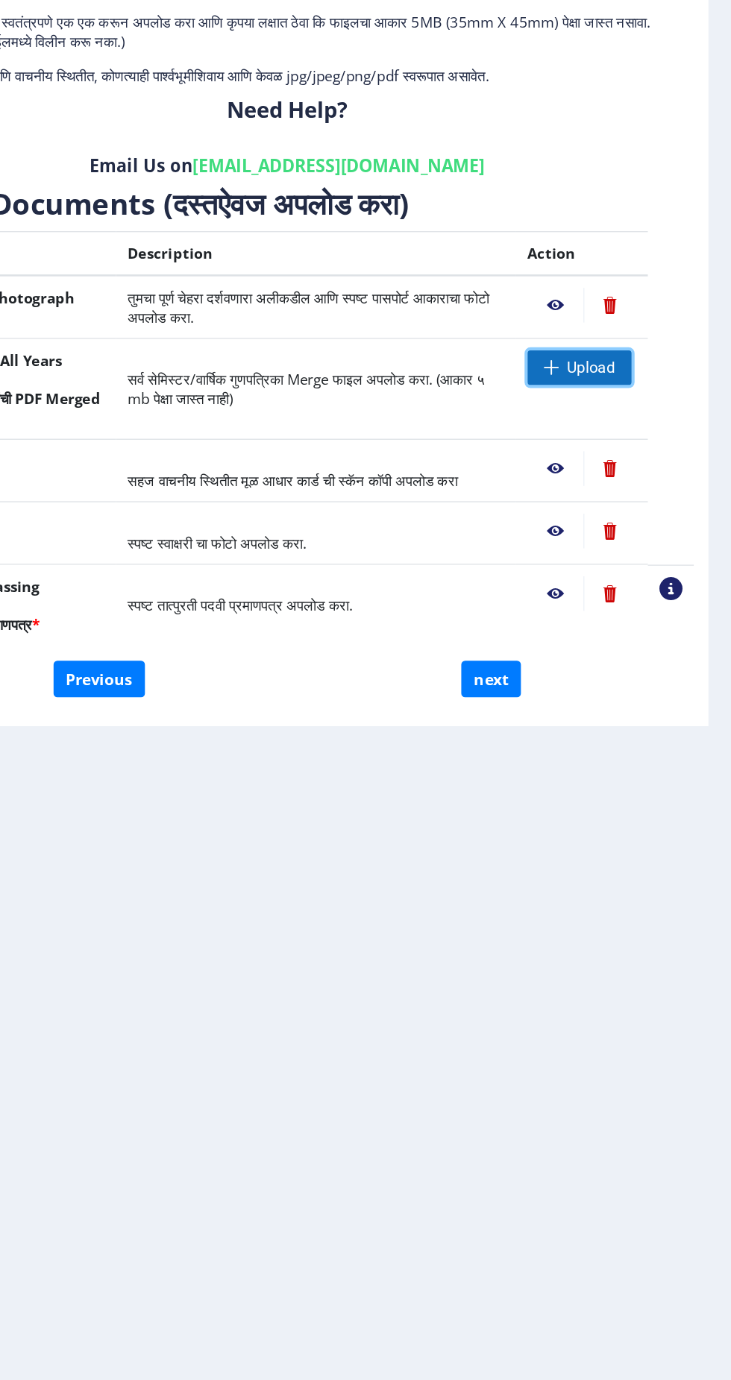
scroll to position [0, 0]
click at [610, 483] on span "Upload" at bounding box center [621, 477] width 37 height 15
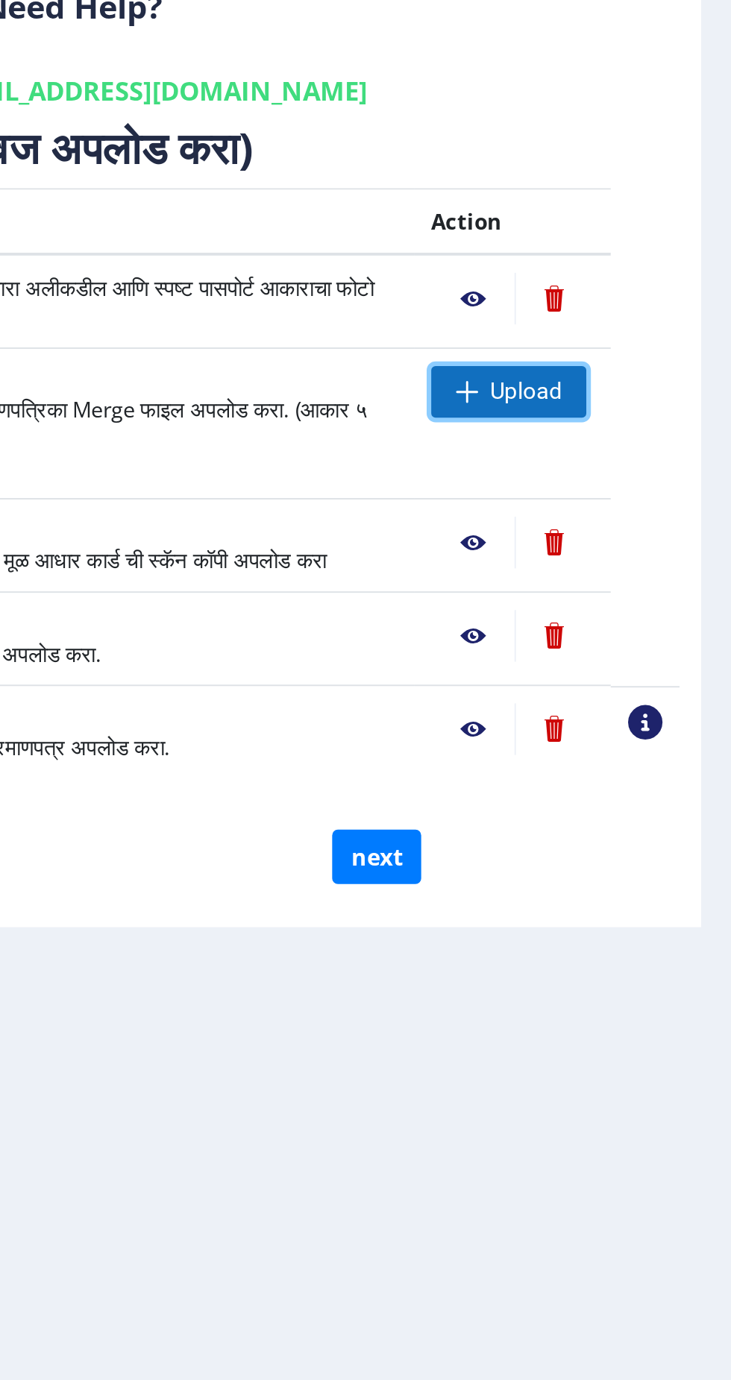
click at [615, 470] on span "Upload" at bounding box center [621, 477] width 37 height 15
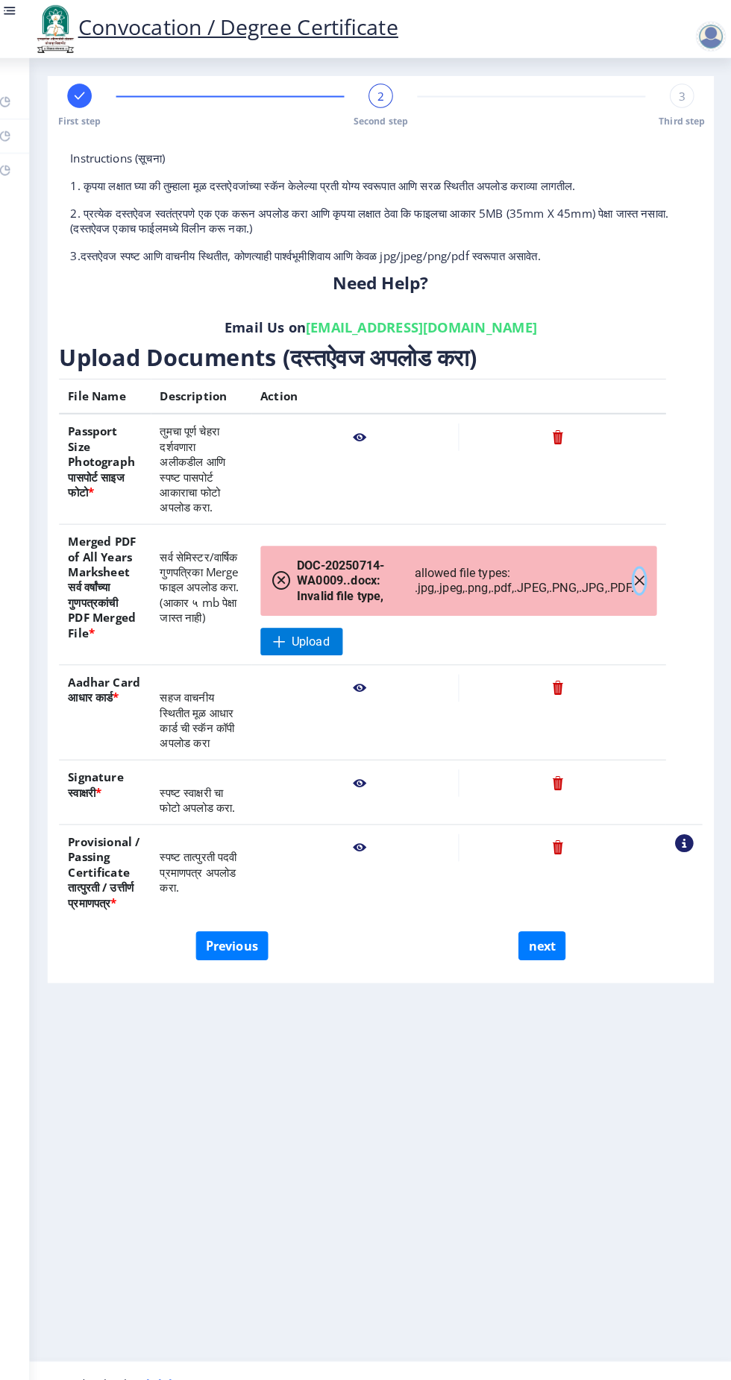
click at [643, 564] on icon "button" at bounding box center [640, 570] width 12 height 12
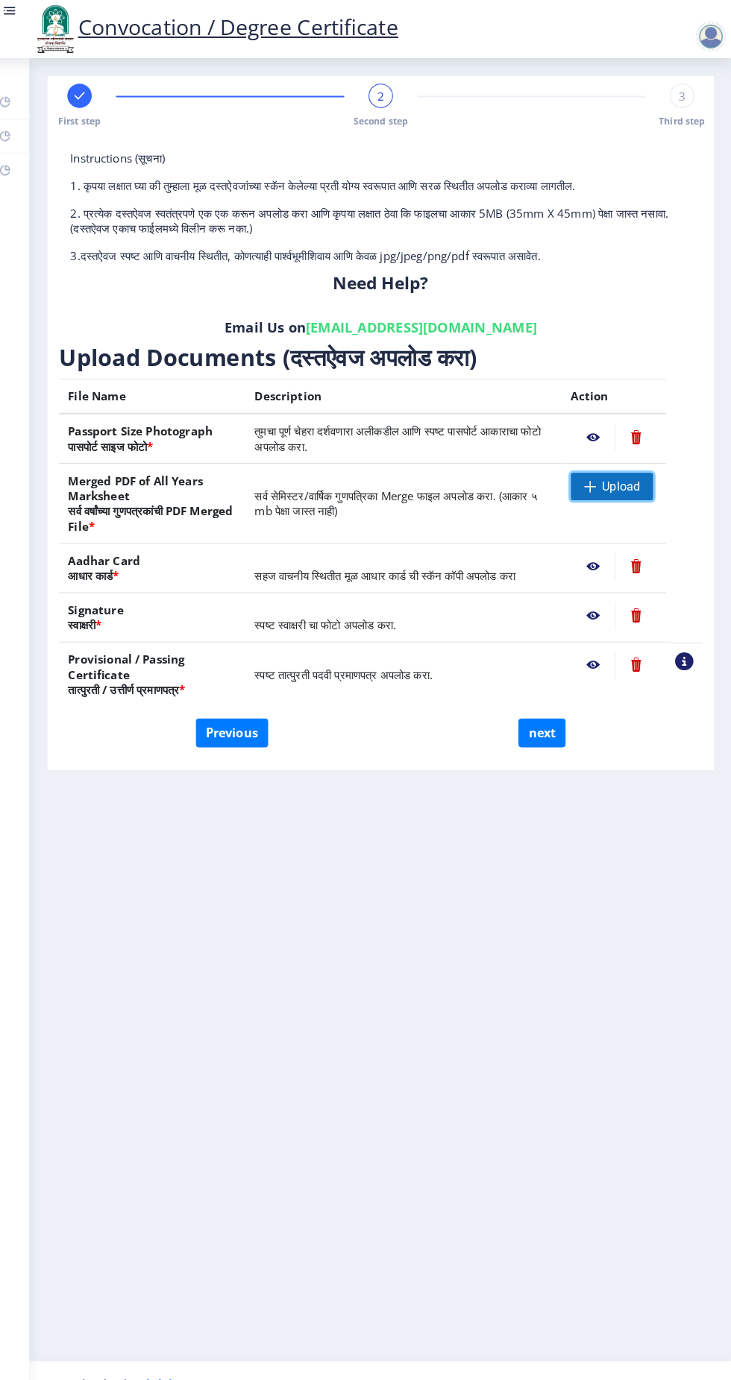
click at [605, 482] on span "Upload" at bounding box center [621, 477] width 37 height 15
click at [614, 486] on span "Upload" at bounding box center [612, 477] width 81 height 27
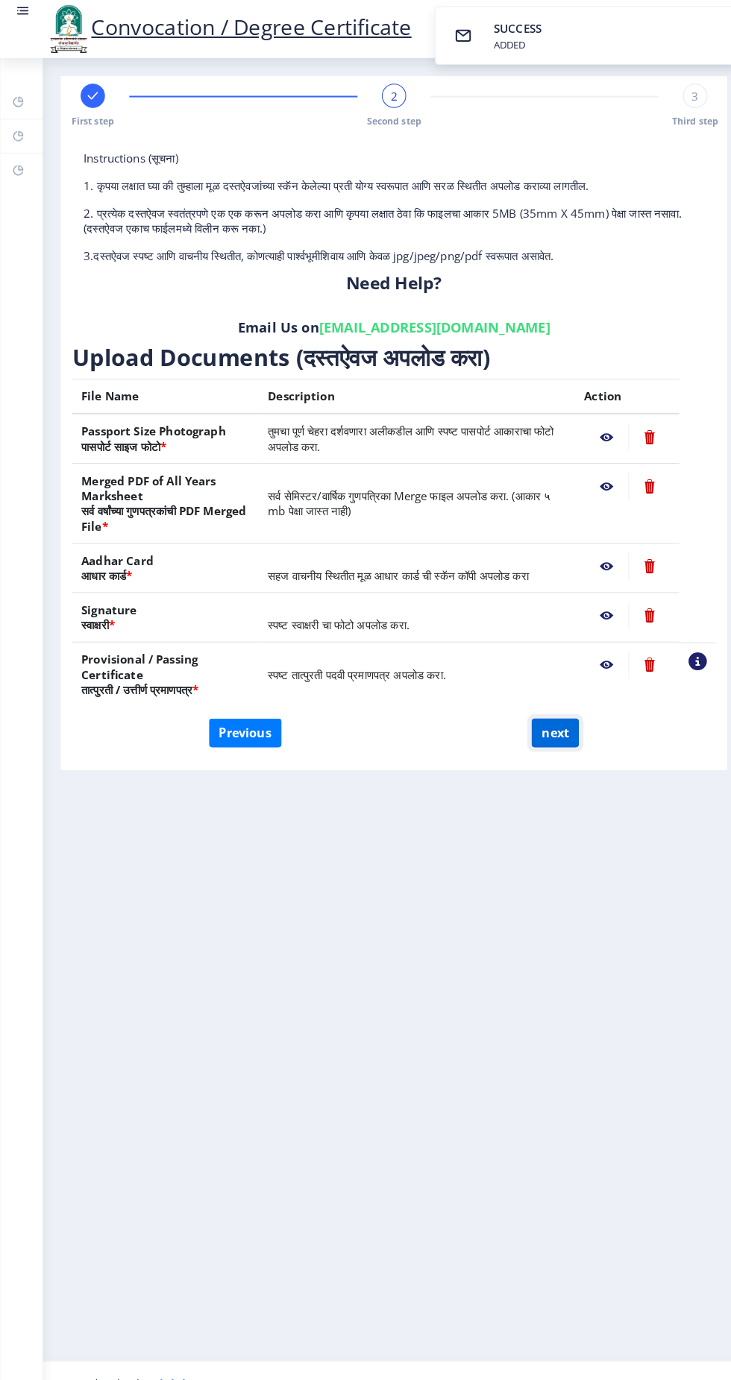
click at [546, 722] on button "next" at bounding box center [544, 718] width 46 height 28
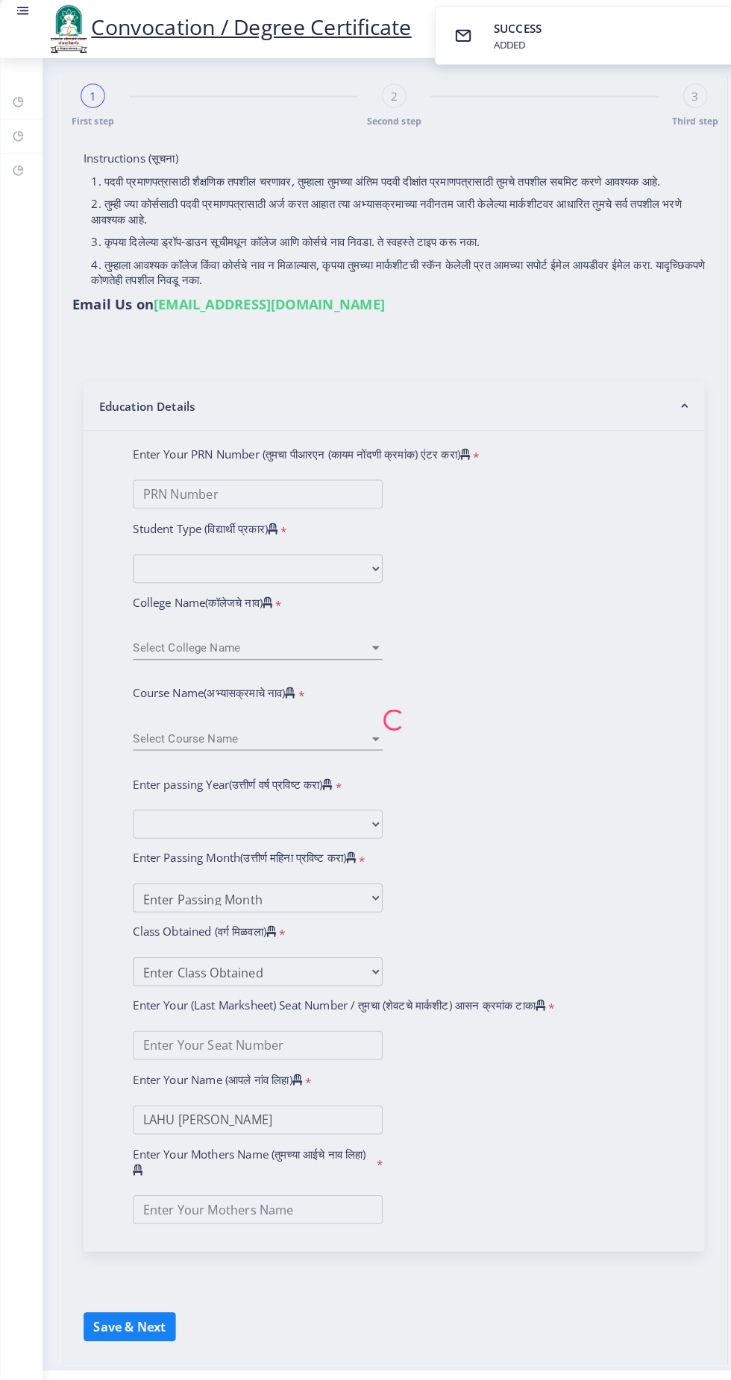
select select
type input "LAHU [PERSON_NAME]"
type input "2008032500125653"
select select "Regular"
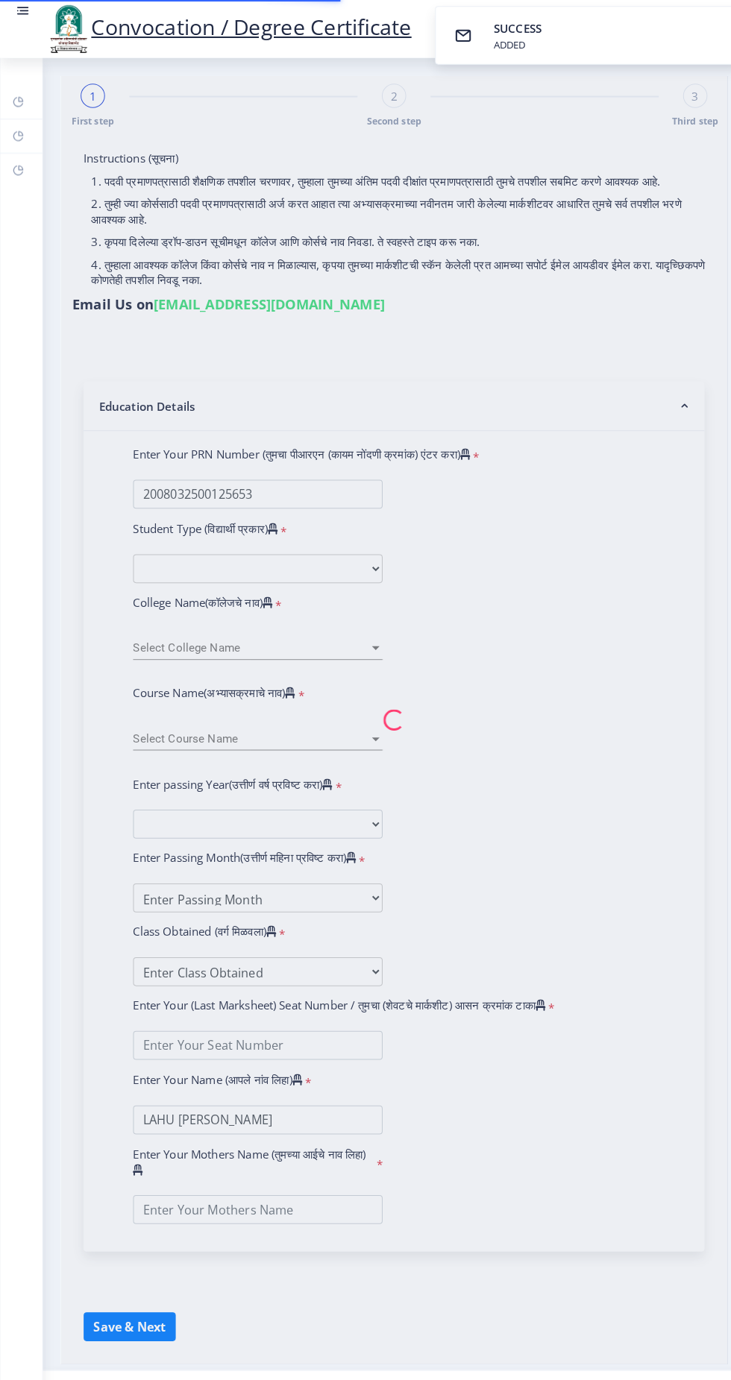
select select "2012"
select select "March"
select select "FIRST CLASS"
type input "54200"
type input "HIRABAI"
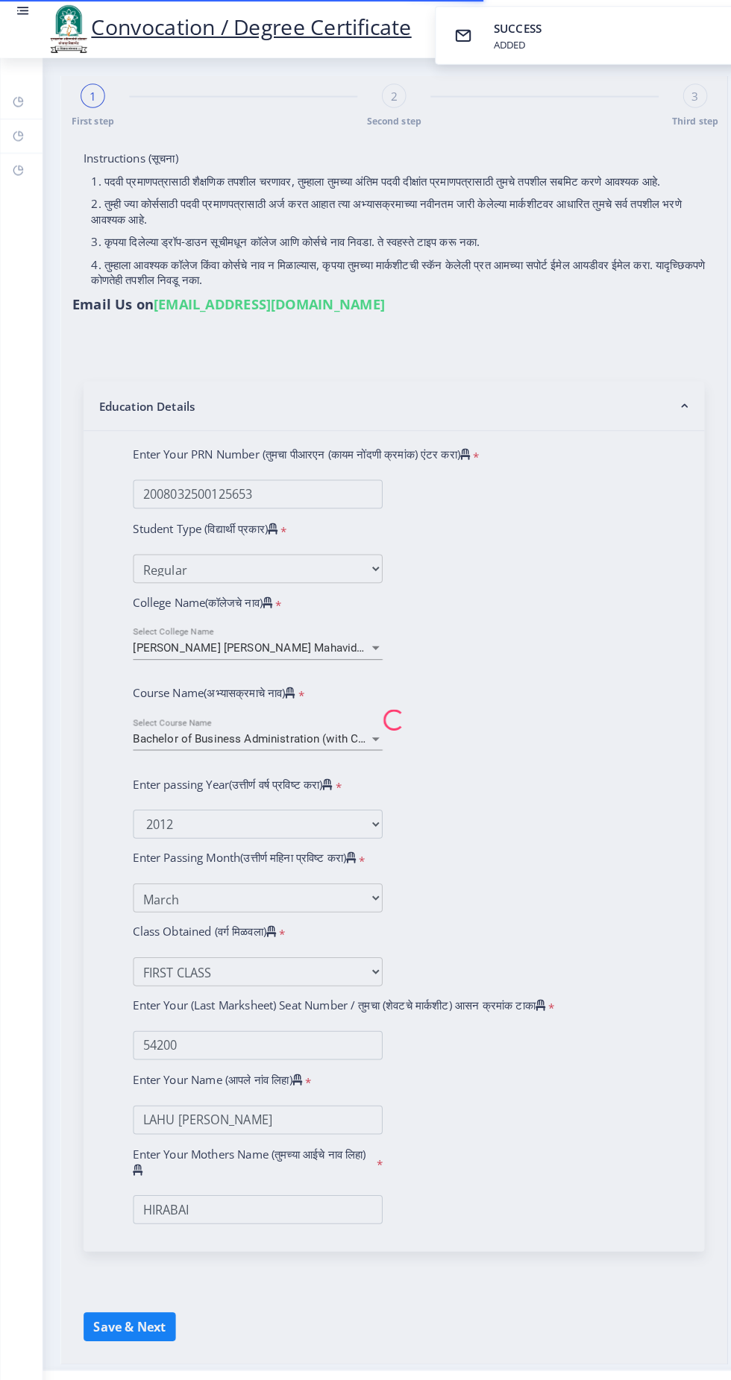
select select
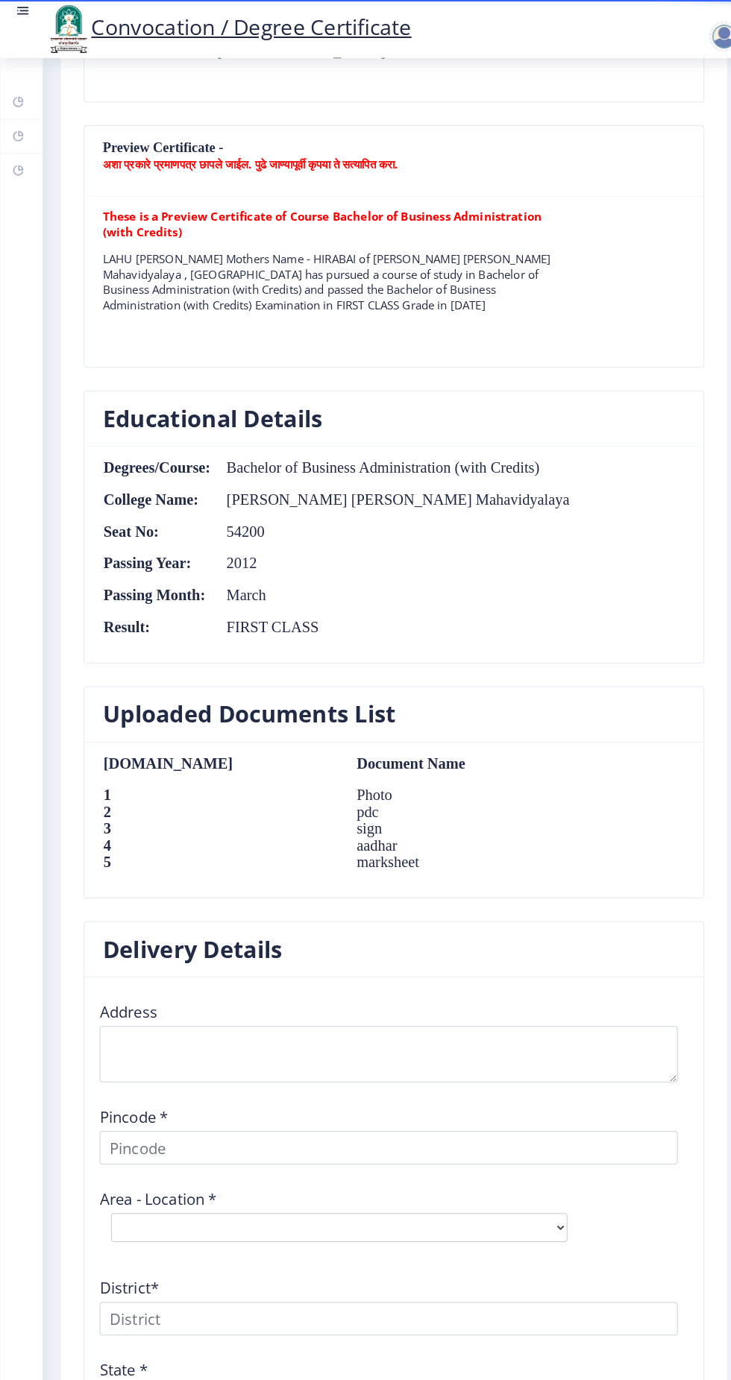
scroll to position [1131, 0]
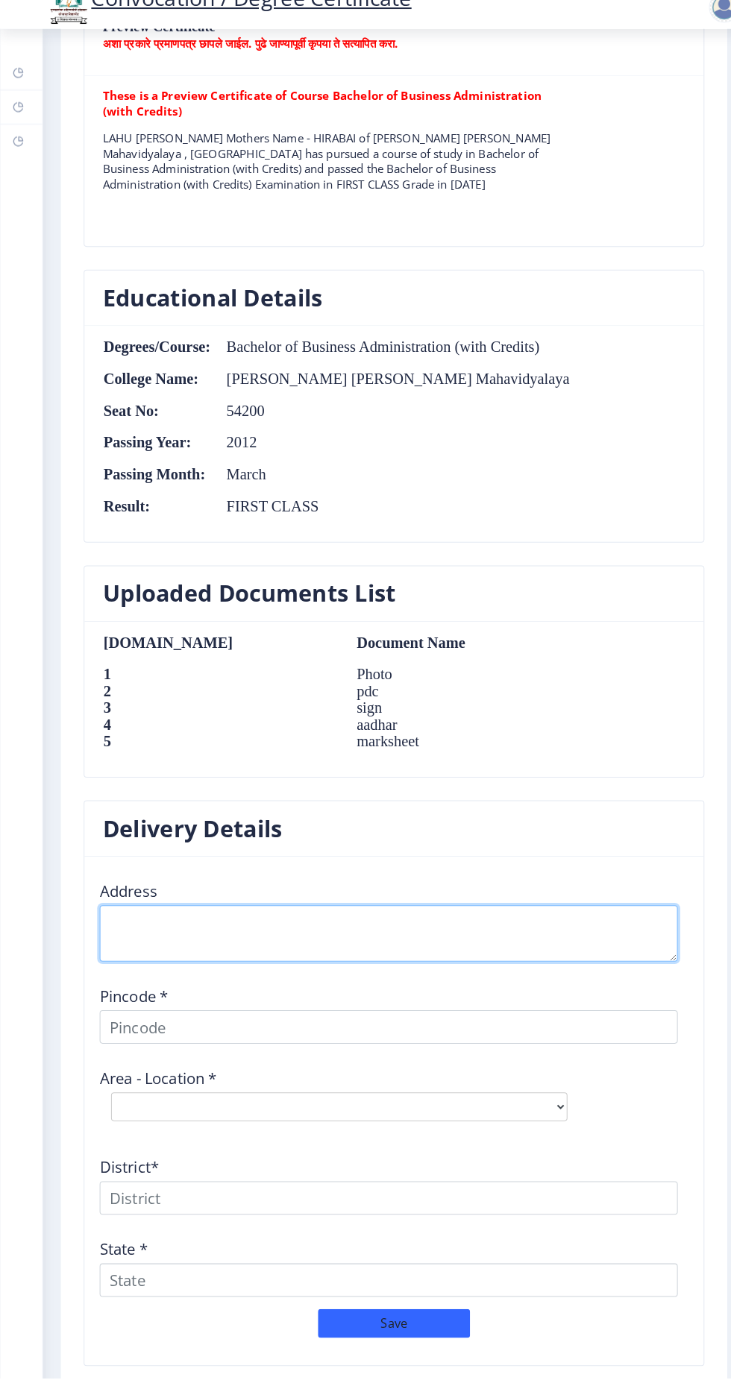
click at [390, 927] on textarea at bounding box center [381, 943] width 567 height 55
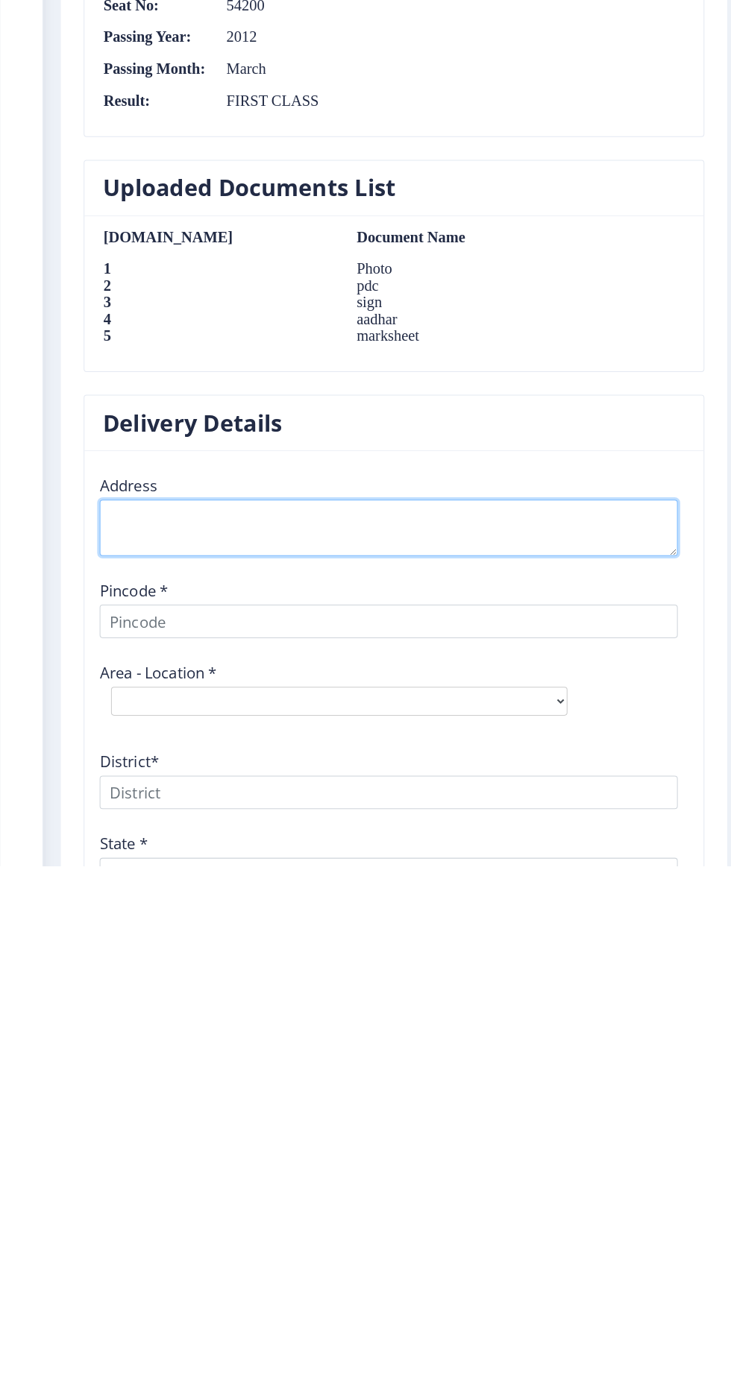
scroll to position [0, 0]
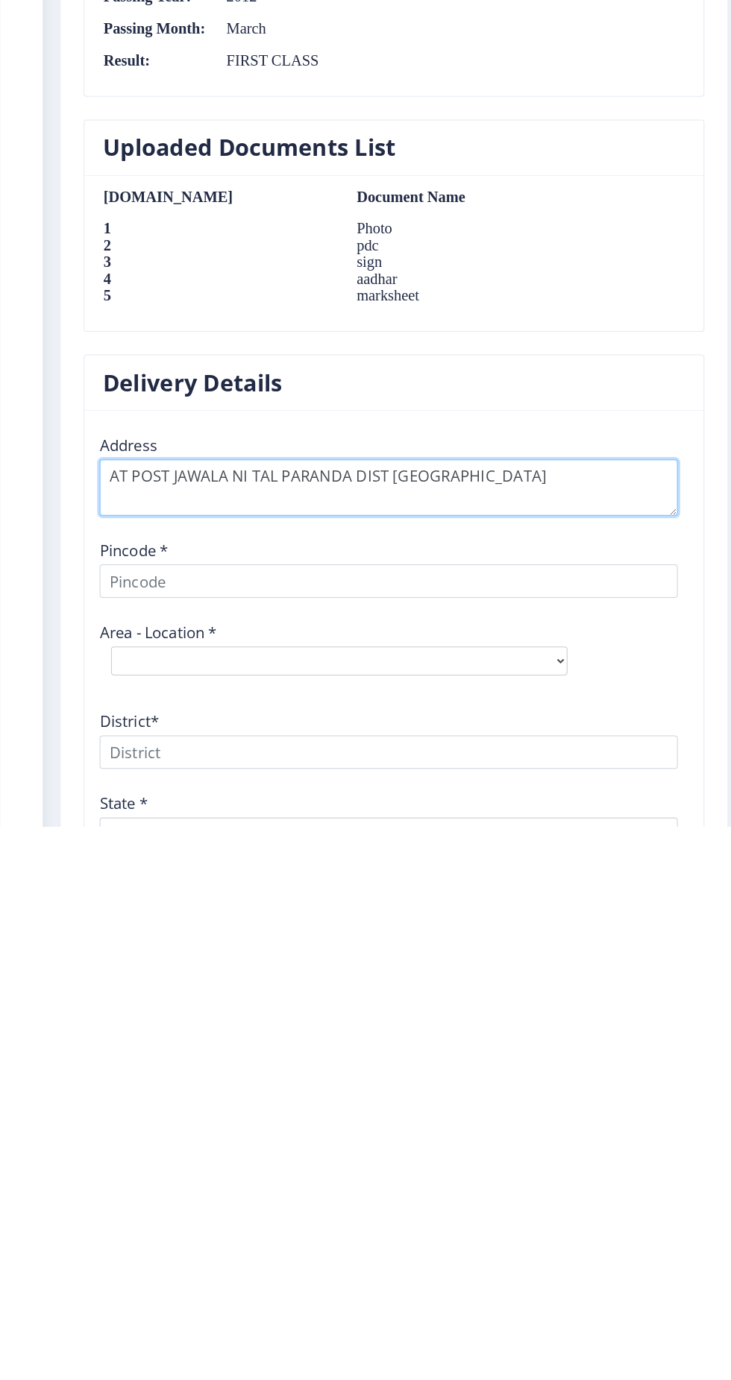
type textarea "AT POST JAWALA NI TAL PARANDA DIST [GEOGRAPHIC_DATA]"
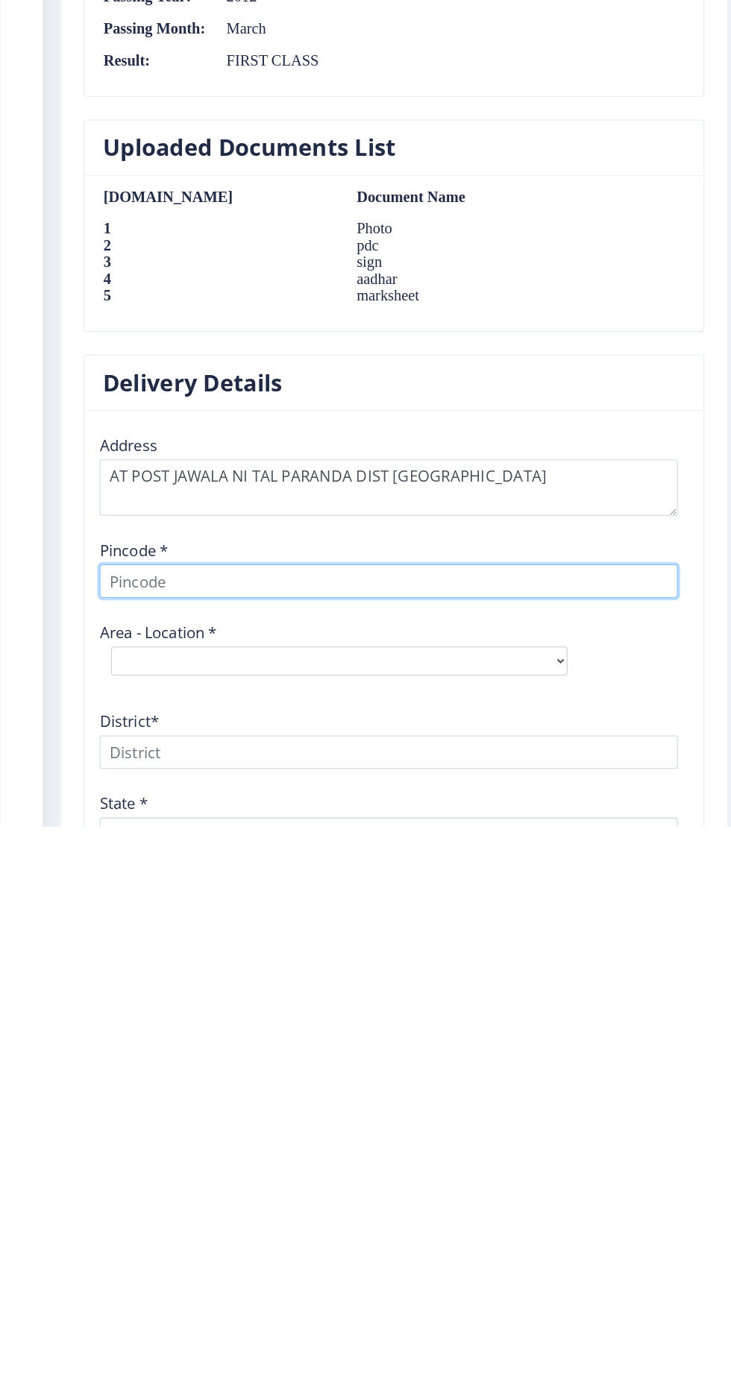
click at [408, 1133] on input at bounding box center [381, 1139] width 567 height 33
type input "413504"
select select
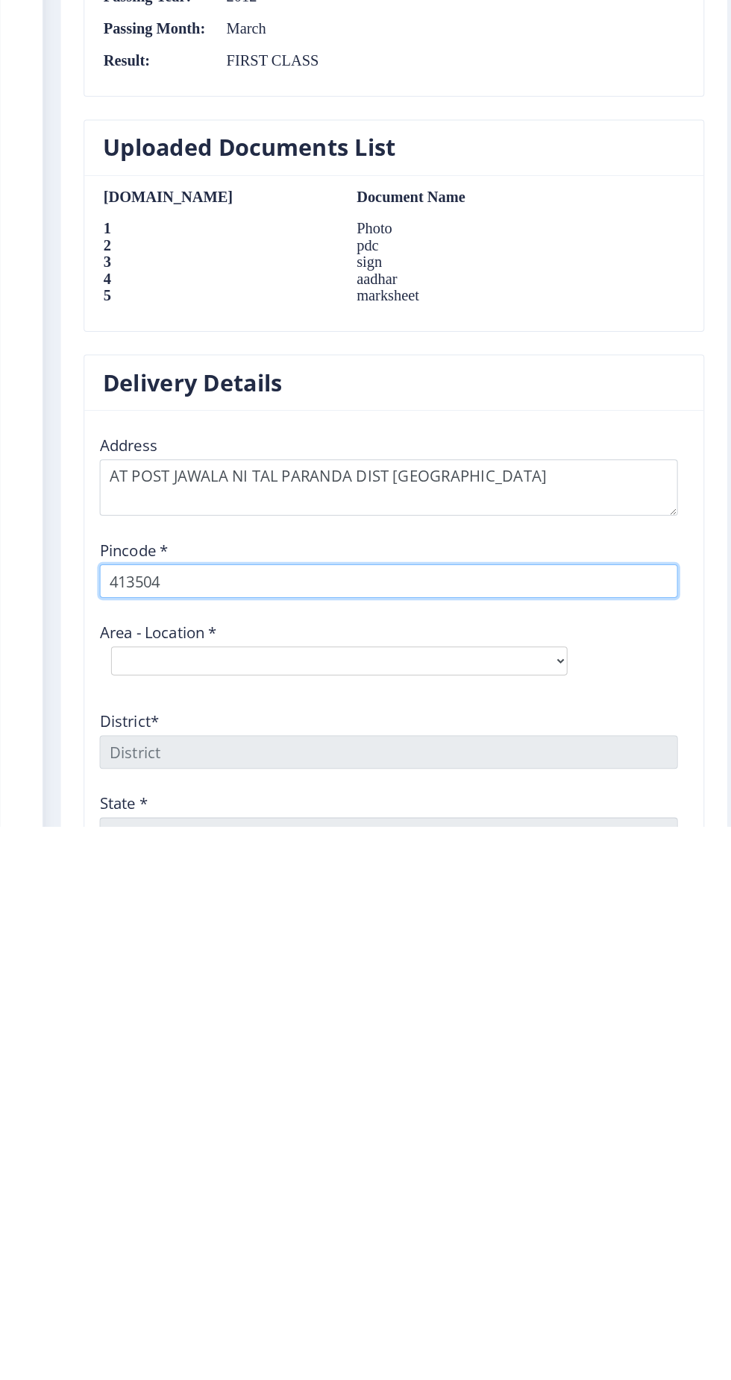
type input "413504"
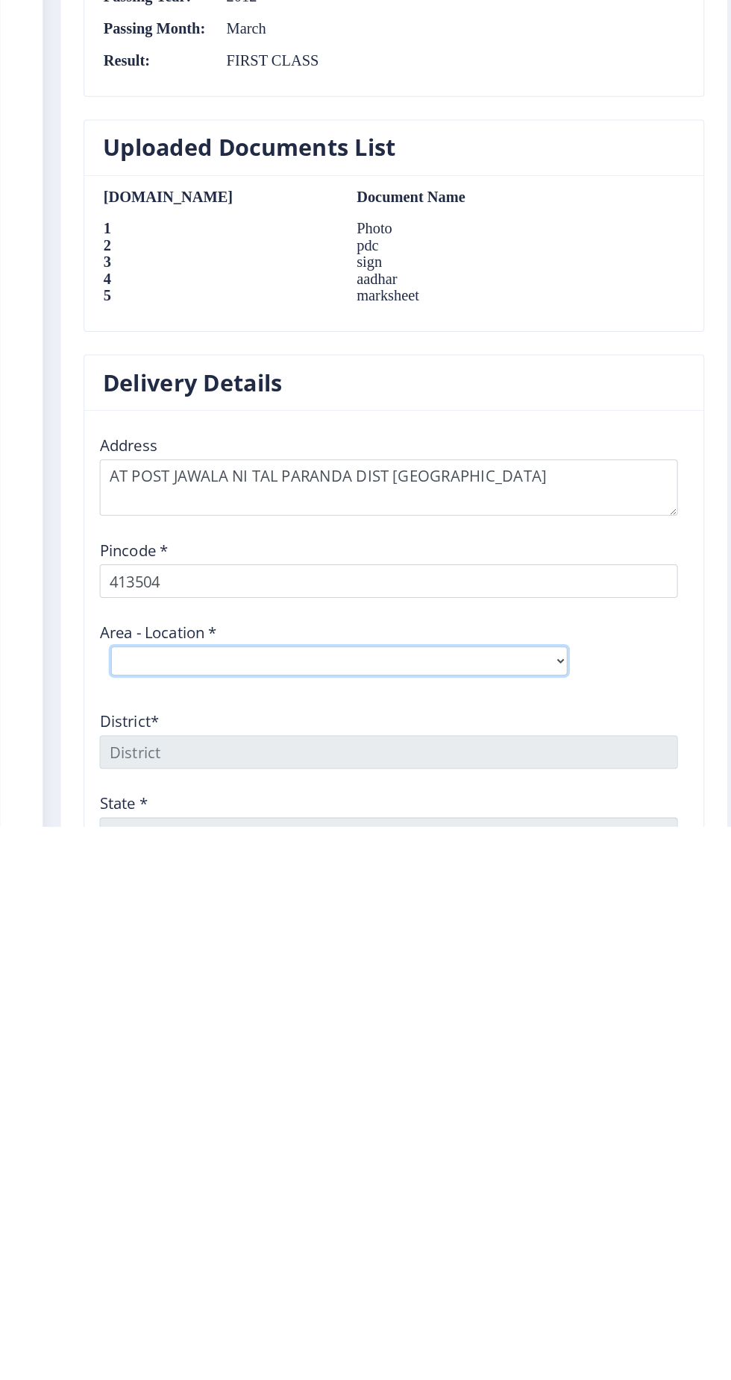
click at [343, 1208] on select "Select Area Location Antarwali B.O Ashta B.O Bhoom S.O Chinchpur Dhage B.O Deol…" at bounding box center [332, 1218] width 447 height 28
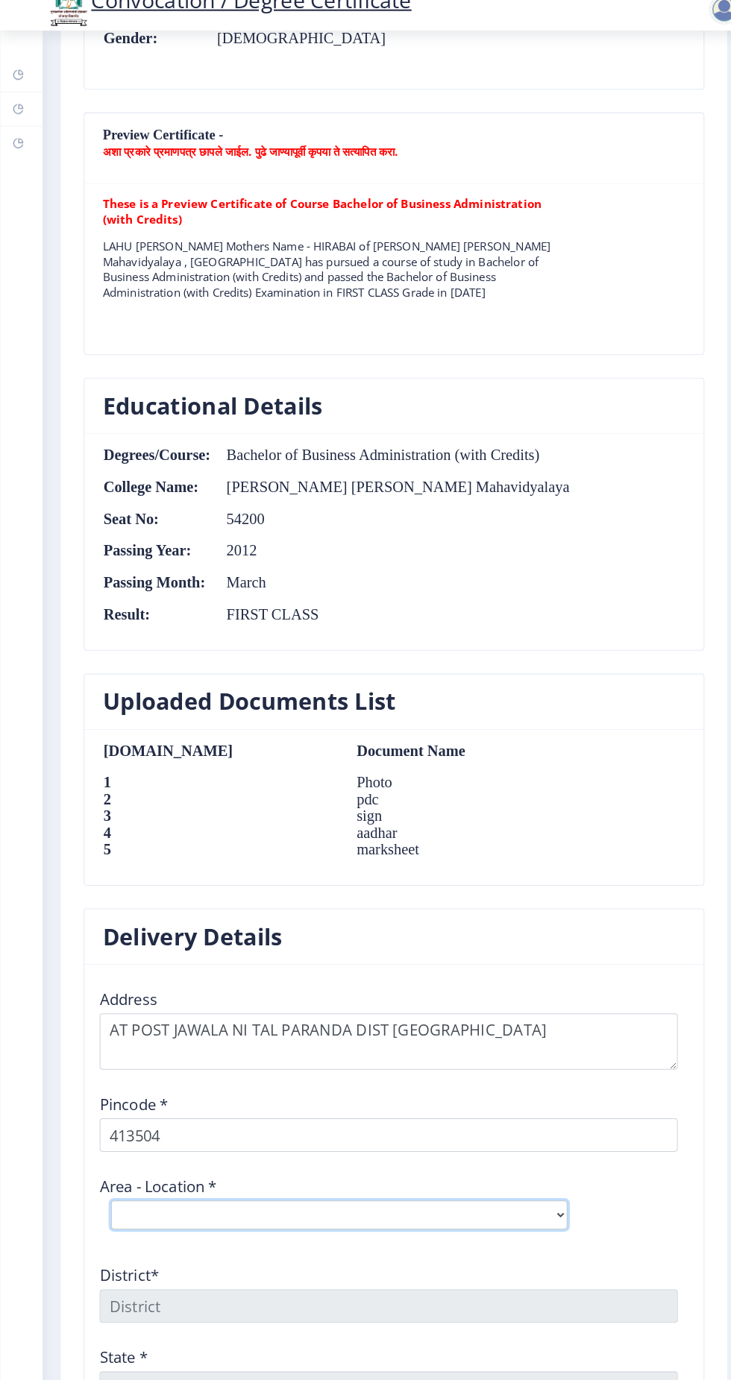
select select "9: Object"
click at [109, 1204] on select "Select Area Location Antarwali B.O Ashta B.O Bhoom S.O Chinchpur Dhage B.O Deol…" at bounding box center [332, 1218] width 447 height 28
type input "[GEOGRAPHIC_DATA]"
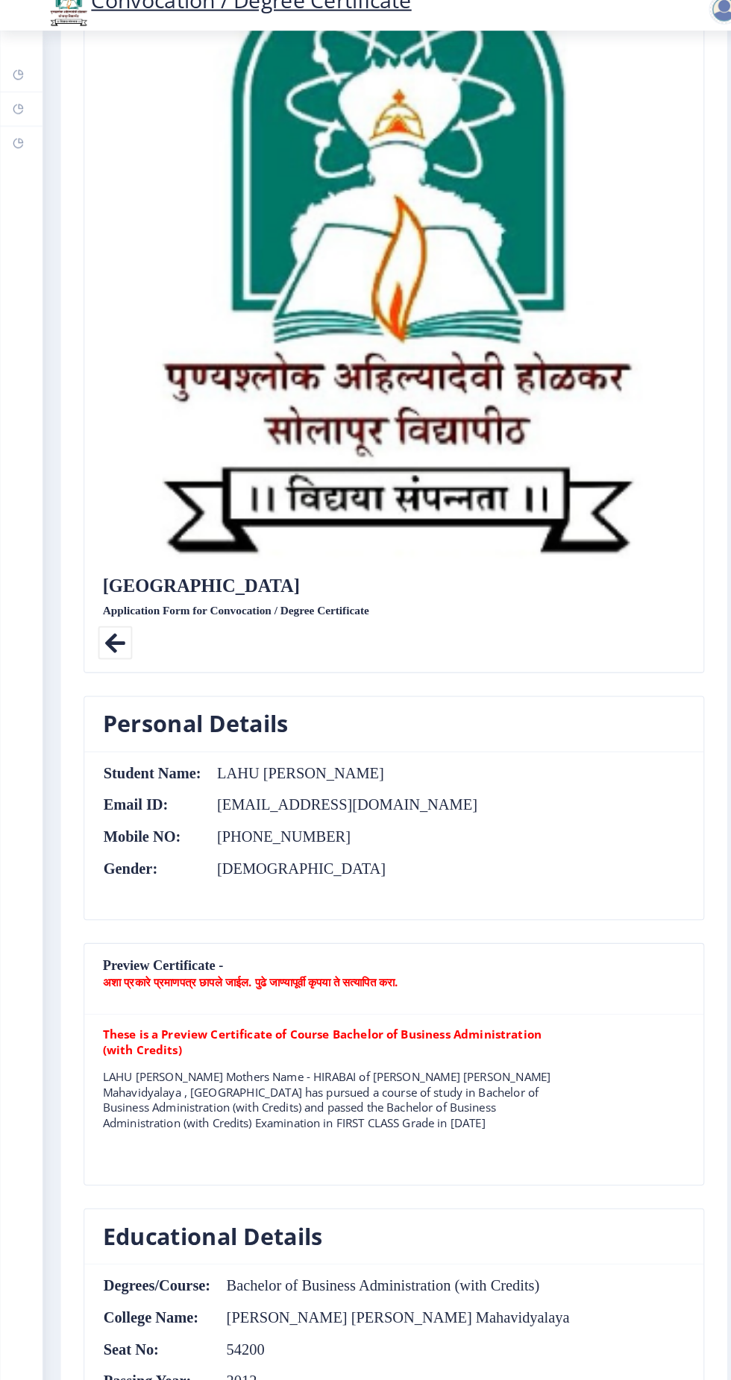
scroll to position [185, 0]
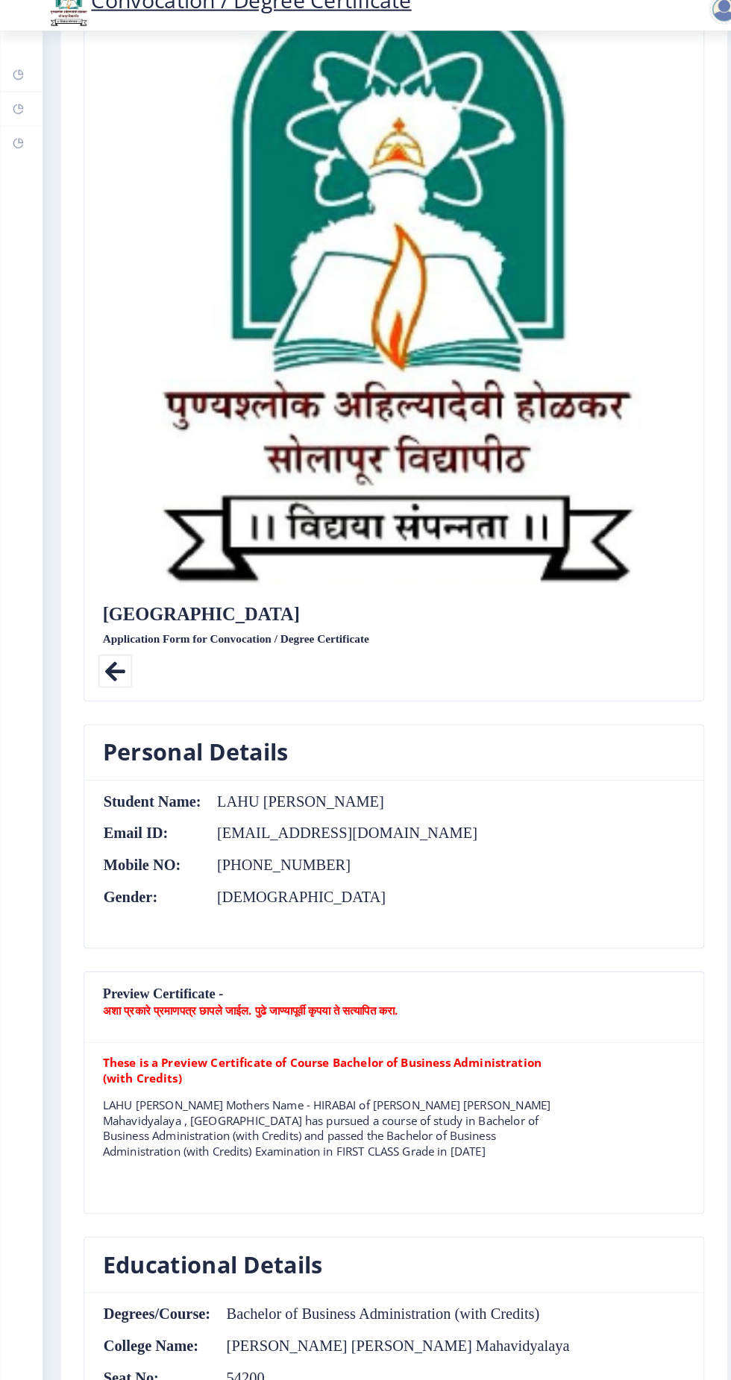
click at [406, 815] on td "LAHU [PERSON_NAME]" at bounding box center [333, 812] width 271 height 16
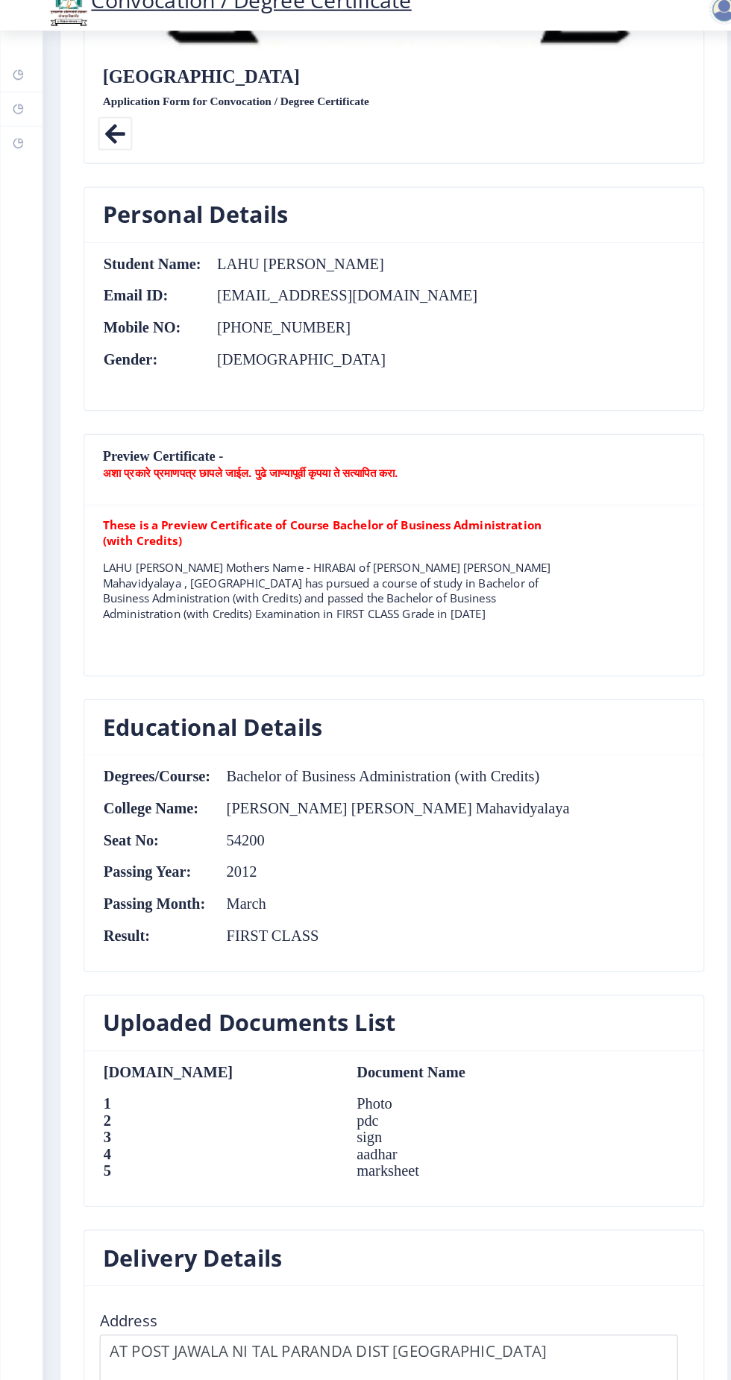
scroll to position [1131, 0]
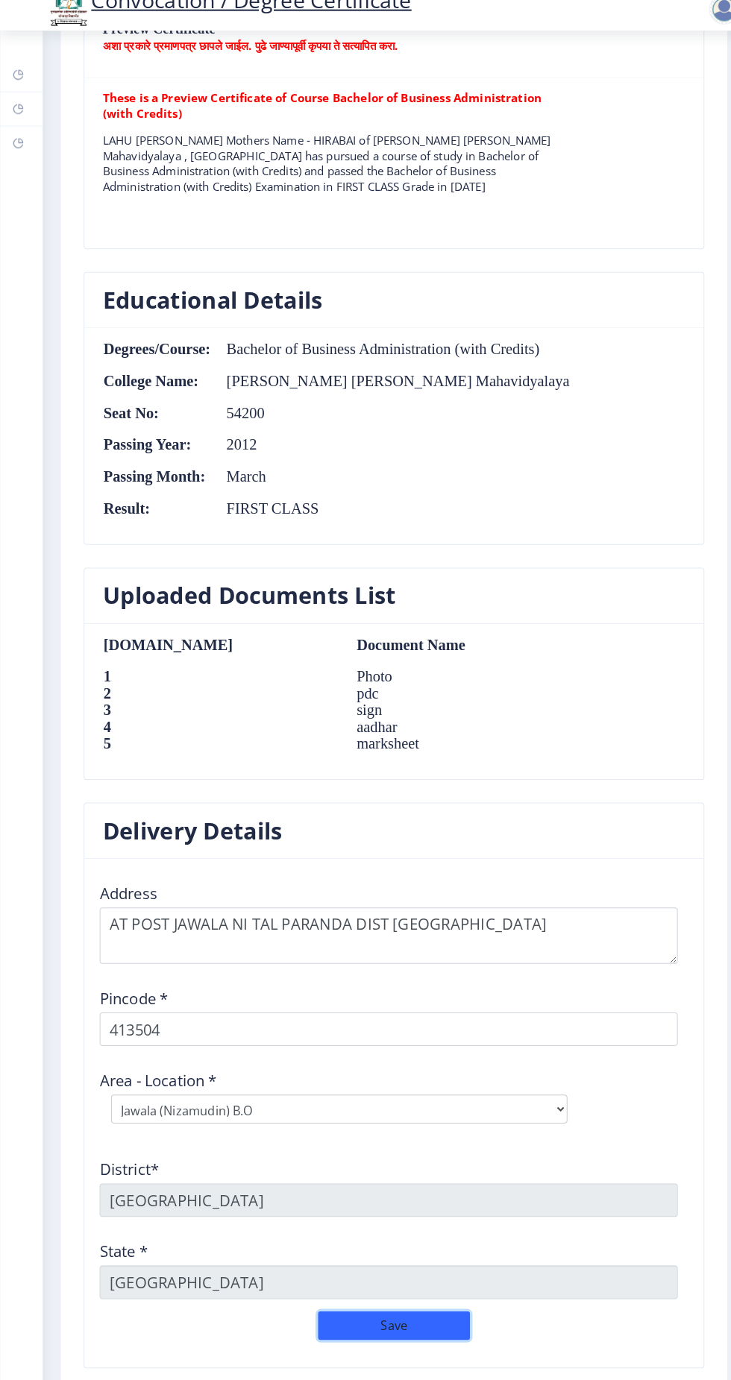
click at [398, 1315] on button "Save" at bounding box center [386, 1326] width 149 height 28
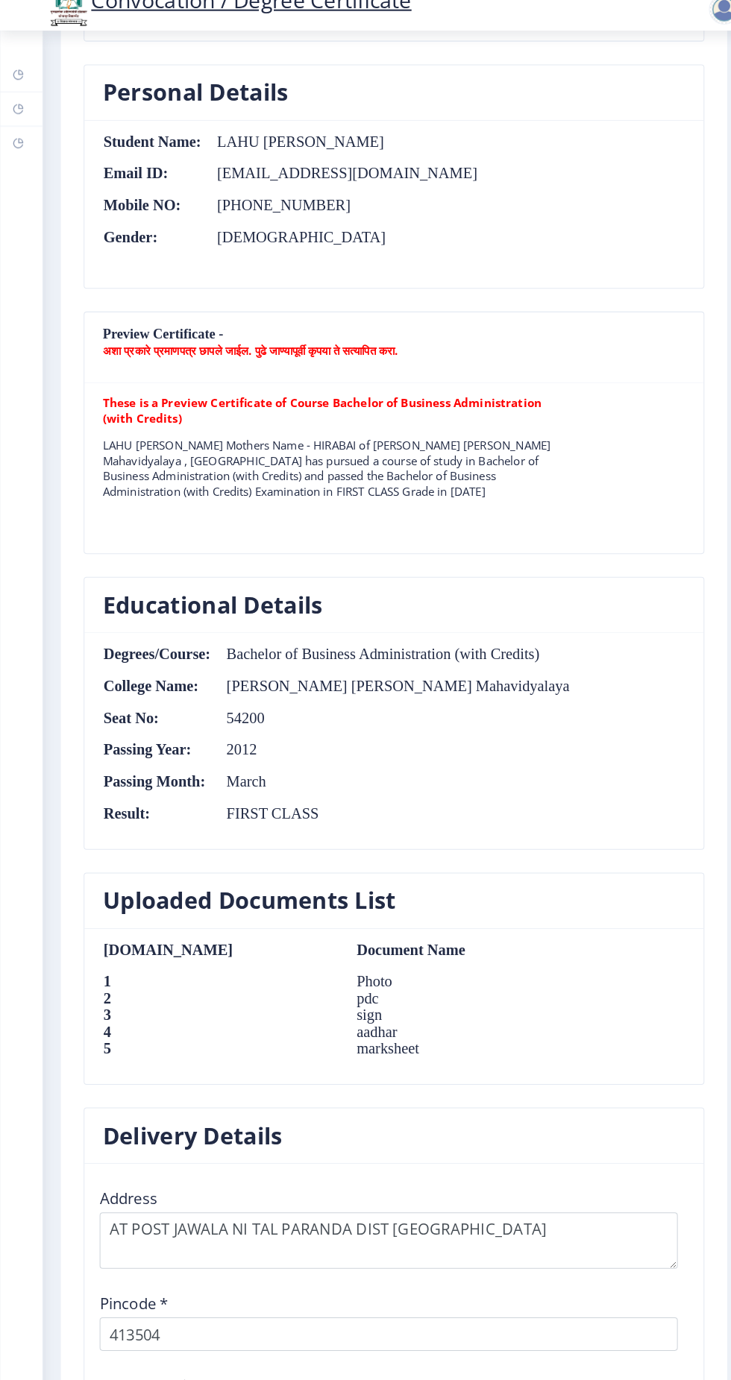
scroll to position [1167, 0]
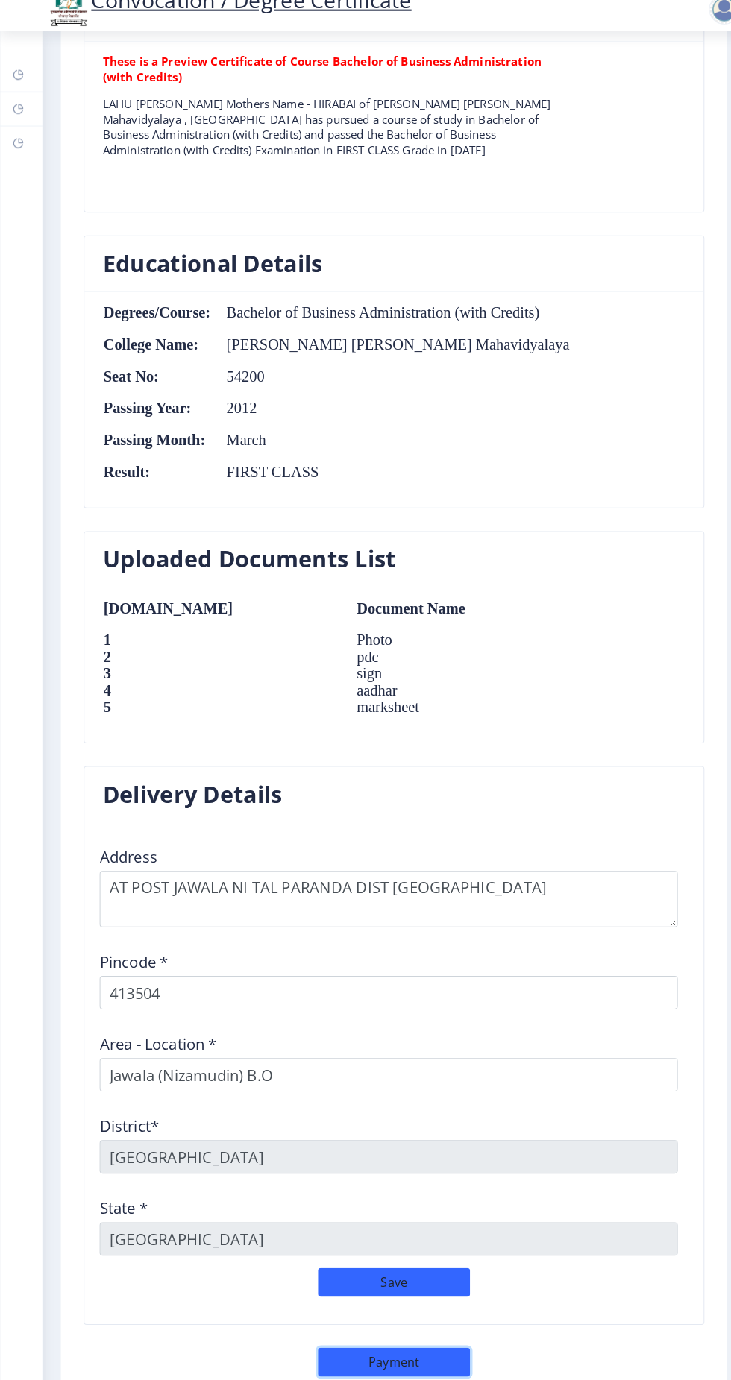
click at [397, 1351] on button "Payment" at bounding box center [386, 1362] width 149 height 28
select select "sealed"
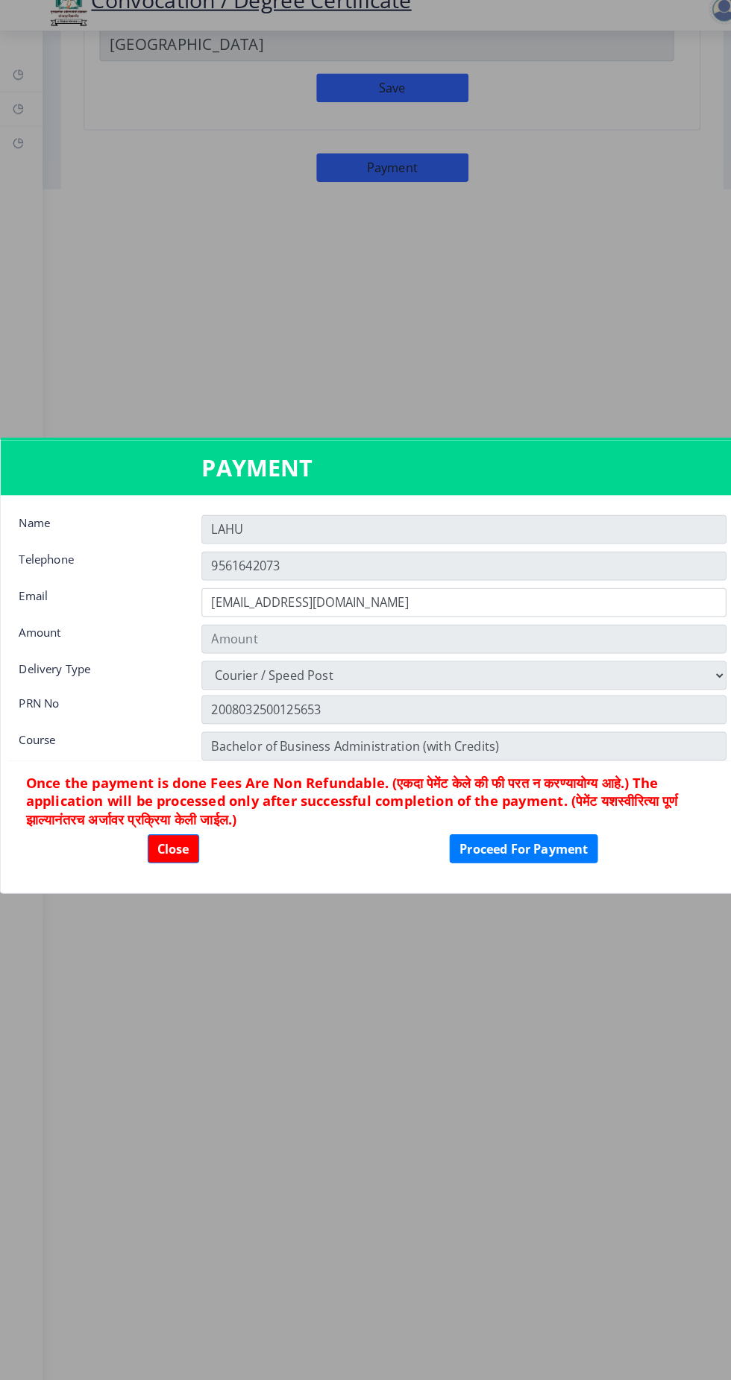
type input "2885"
click at [517, 863] on button "Proceed For Payment" at bounding box center [513, 859] width 145 height 28
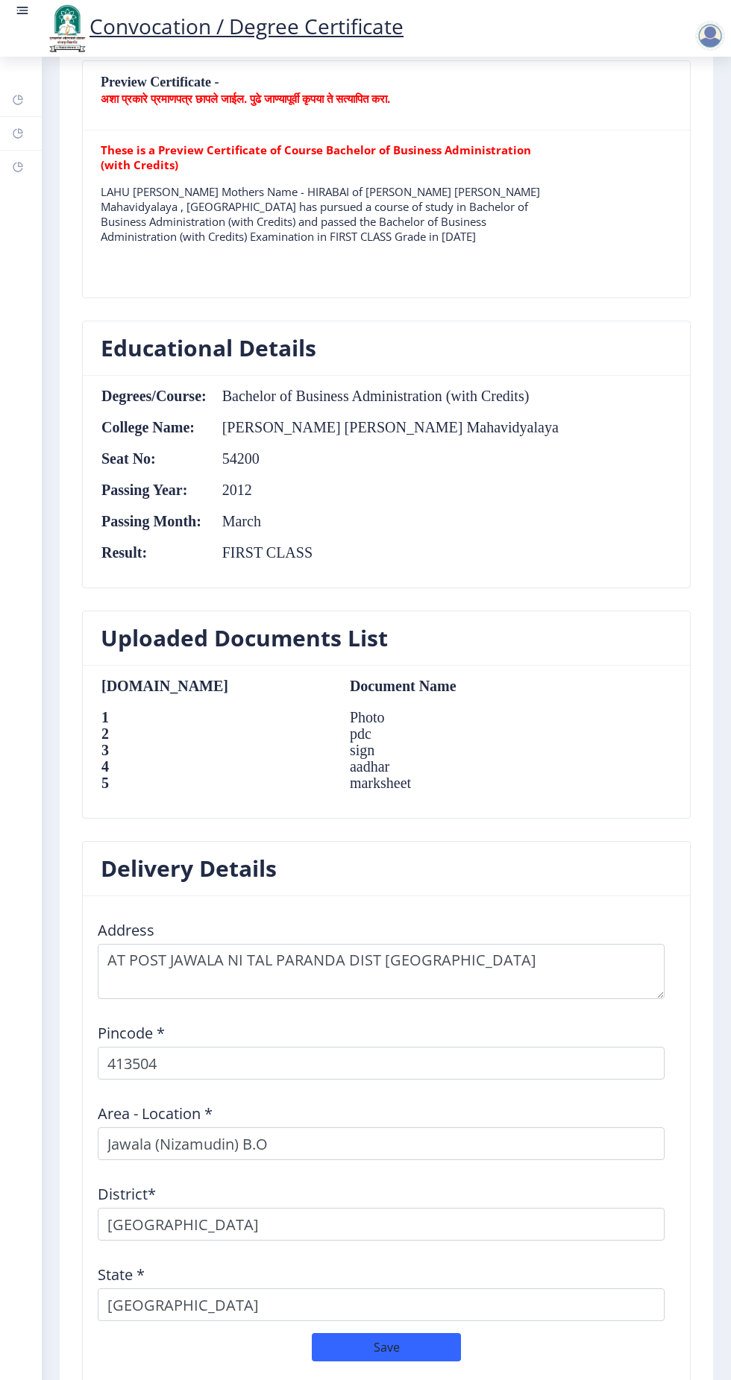
scroll to position [1167, 0]
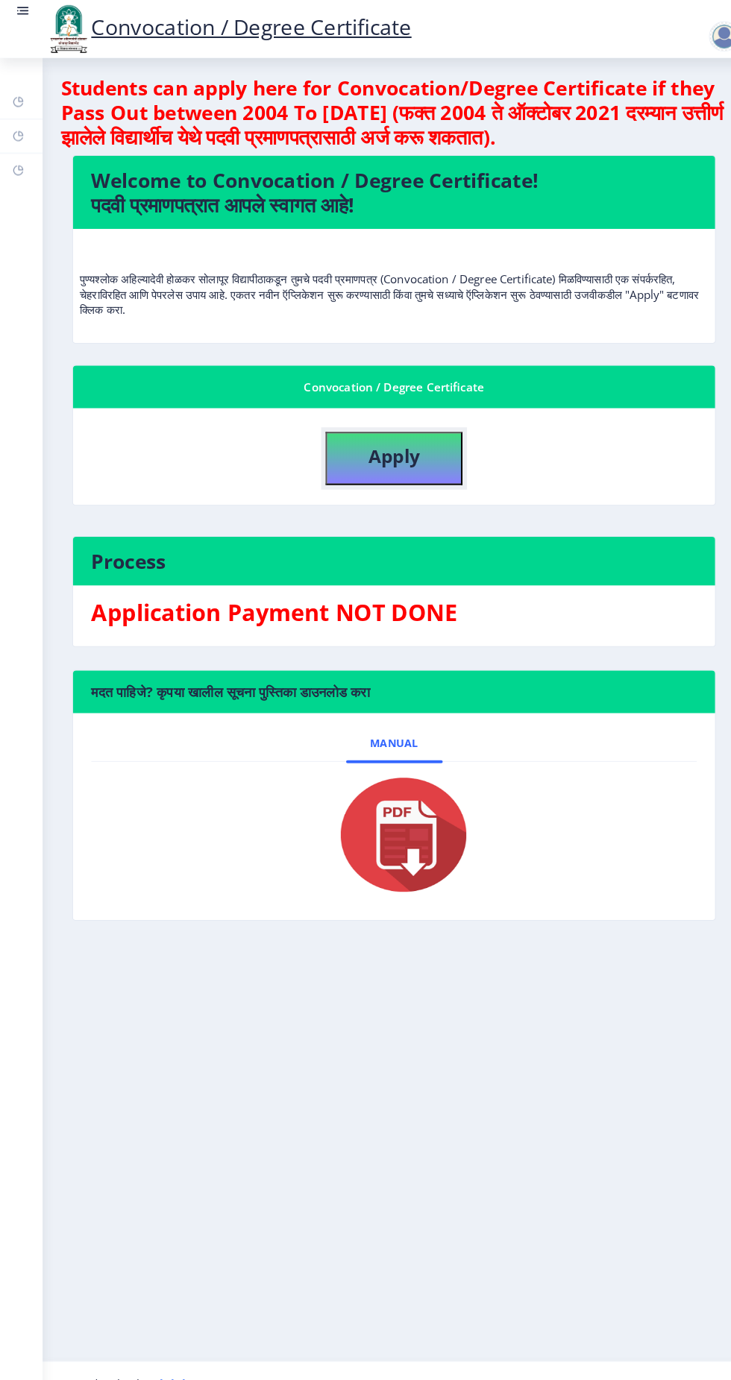
click at [375, 448] on b "Apply" at bounding box center [386, 447] width 51 height 25
select select
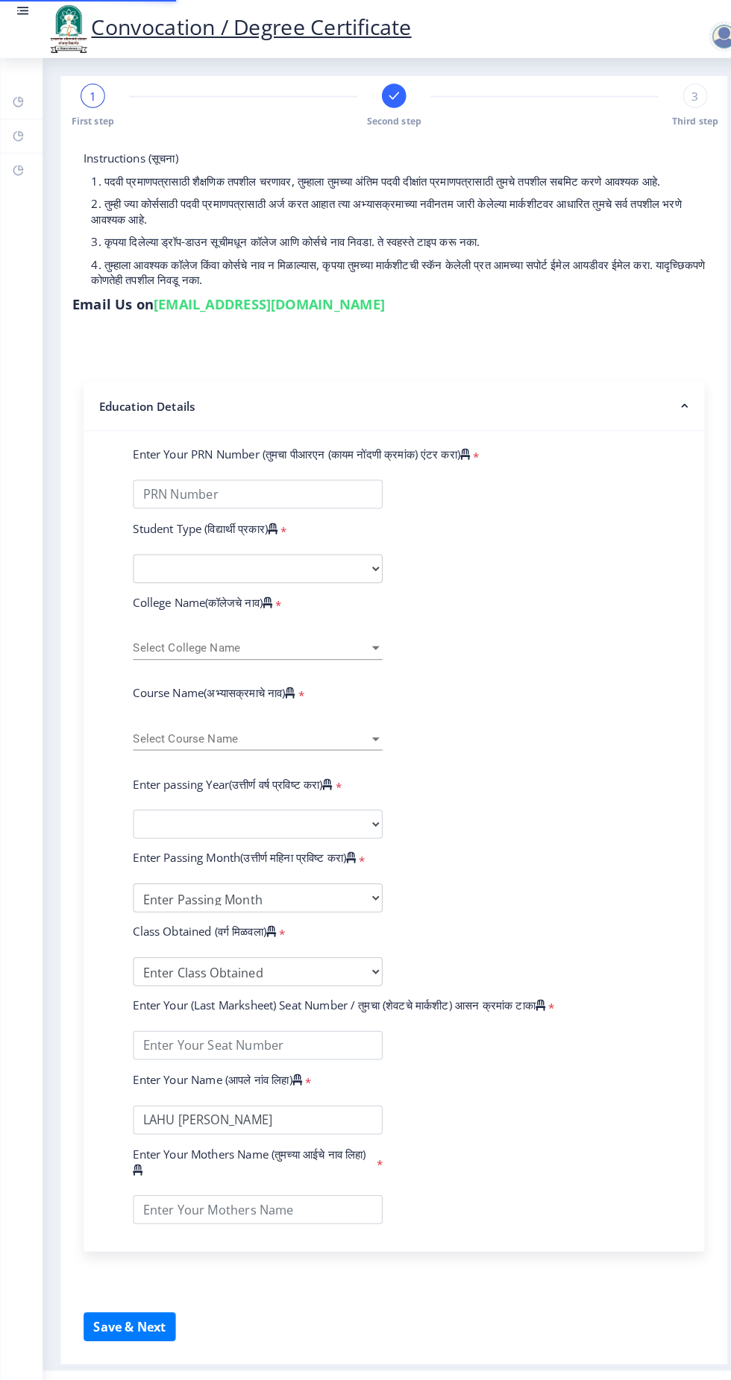
type input "2008032500125653"
select select "Regular"
select select "2012"
select select "March"
select select "FIRST CLASS"
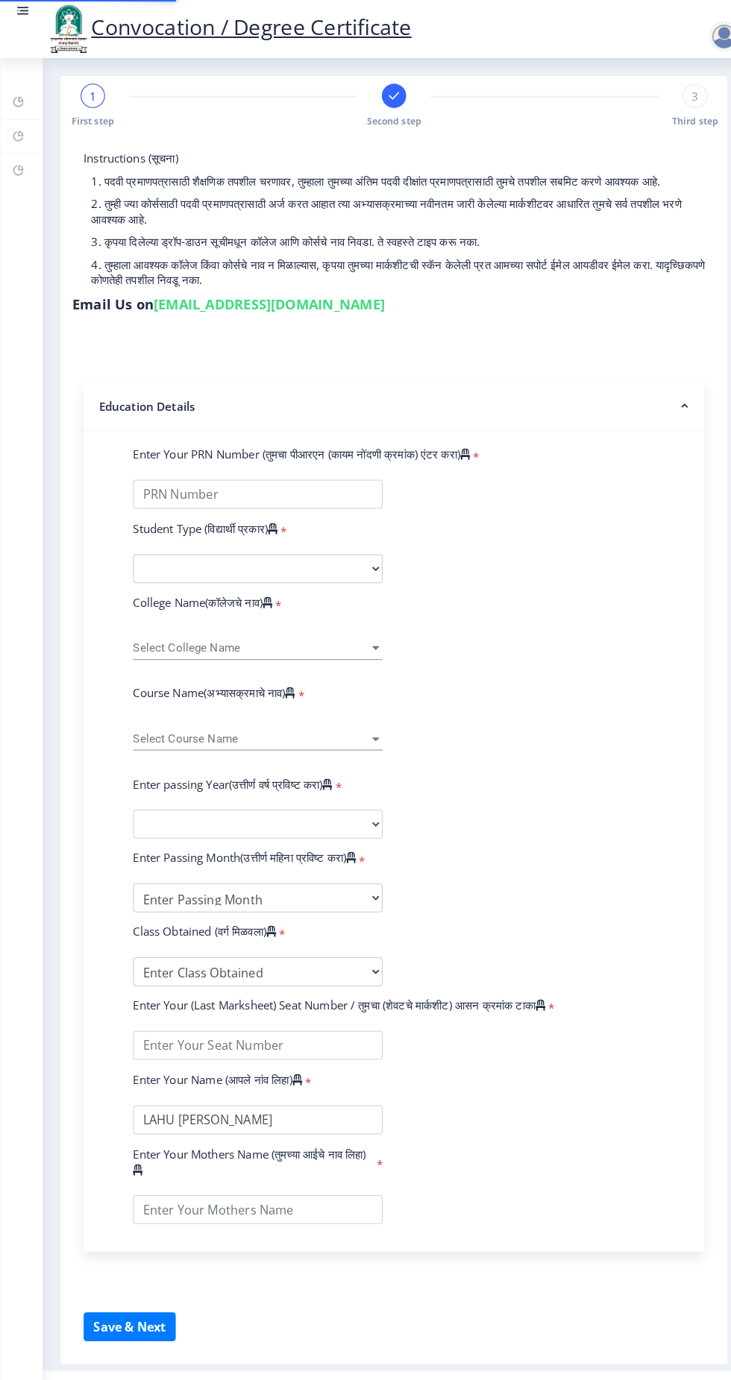
type input "54200"
type input "HIRABAI"
